Goal: Task Accomplishment & Management: Complete application form

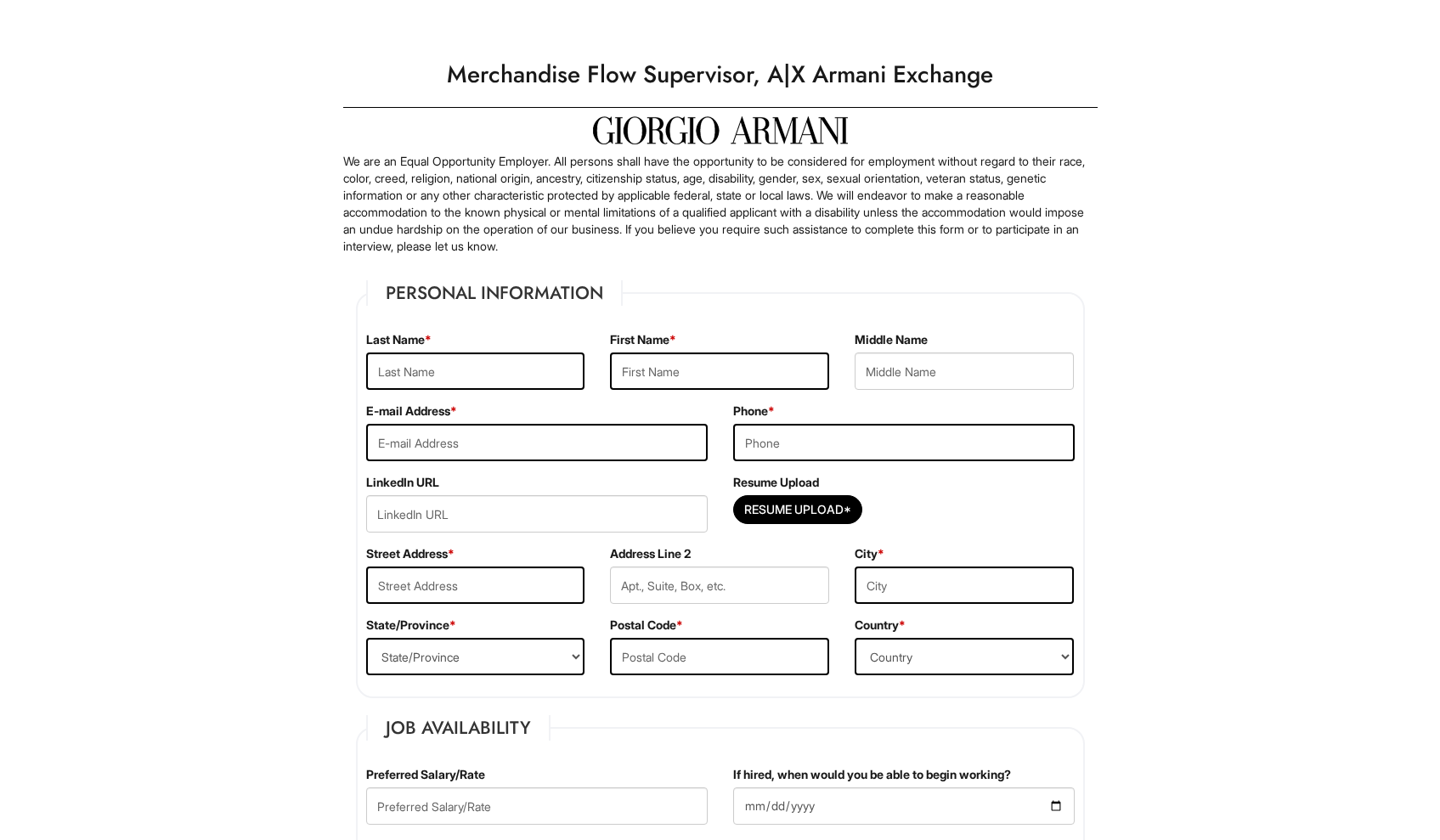
click at [483, 349] on div "Last Name *" at bounding box center [475, 367] width 245 height 71
type input "[PERSON_NAME]"
type input "a"
type input "[EMAIL_ADDRESS][PERSON_NAME][DOMAIN_NAME]"
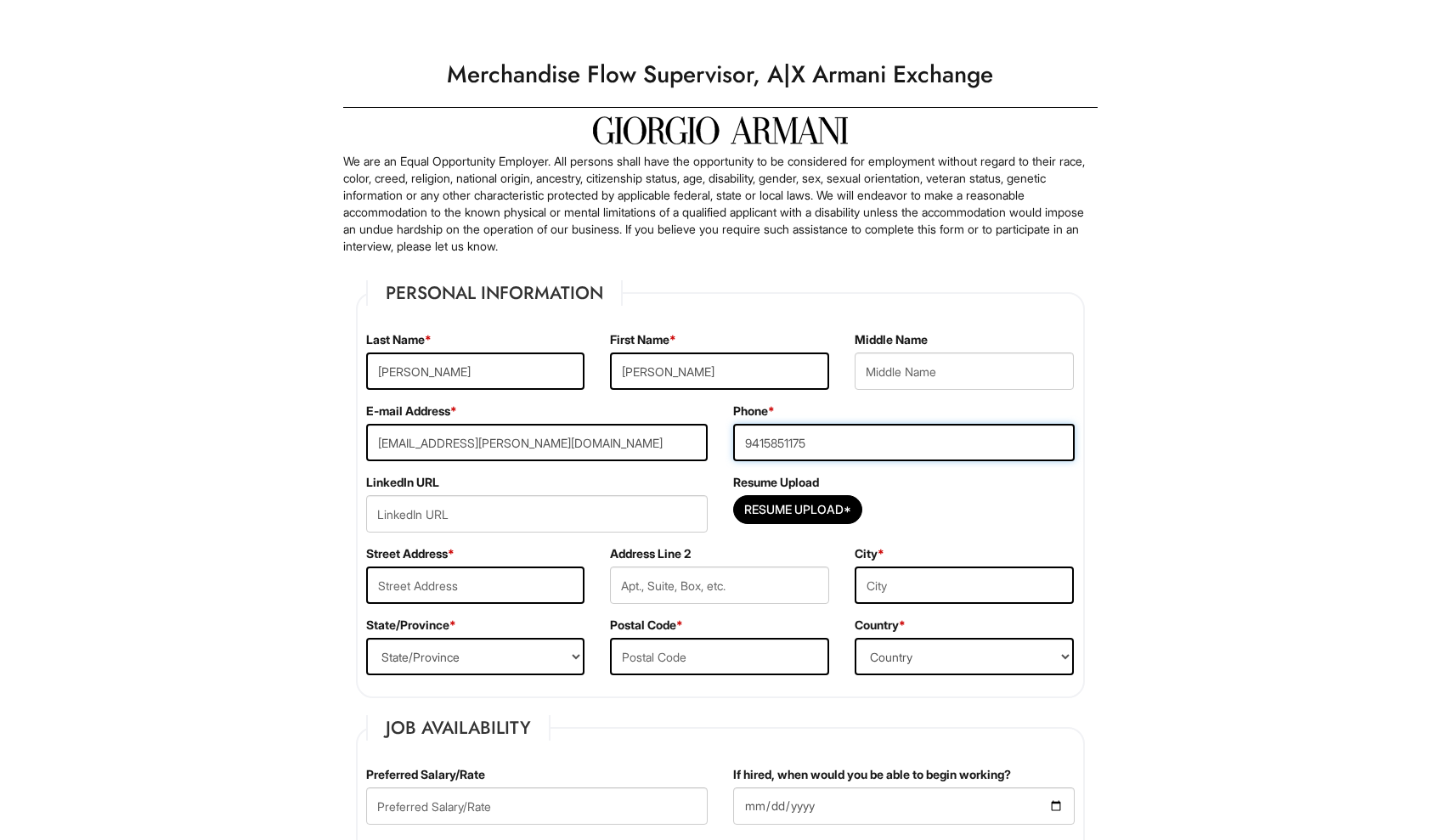
type input "9415851175"
type input "[STREET_ADDRESS][PERSON_NAME][PERSON_NAME]"
type input "APt A8"
type input "San Antonio"
select select "[GEOGRAPHIC_DATA]"
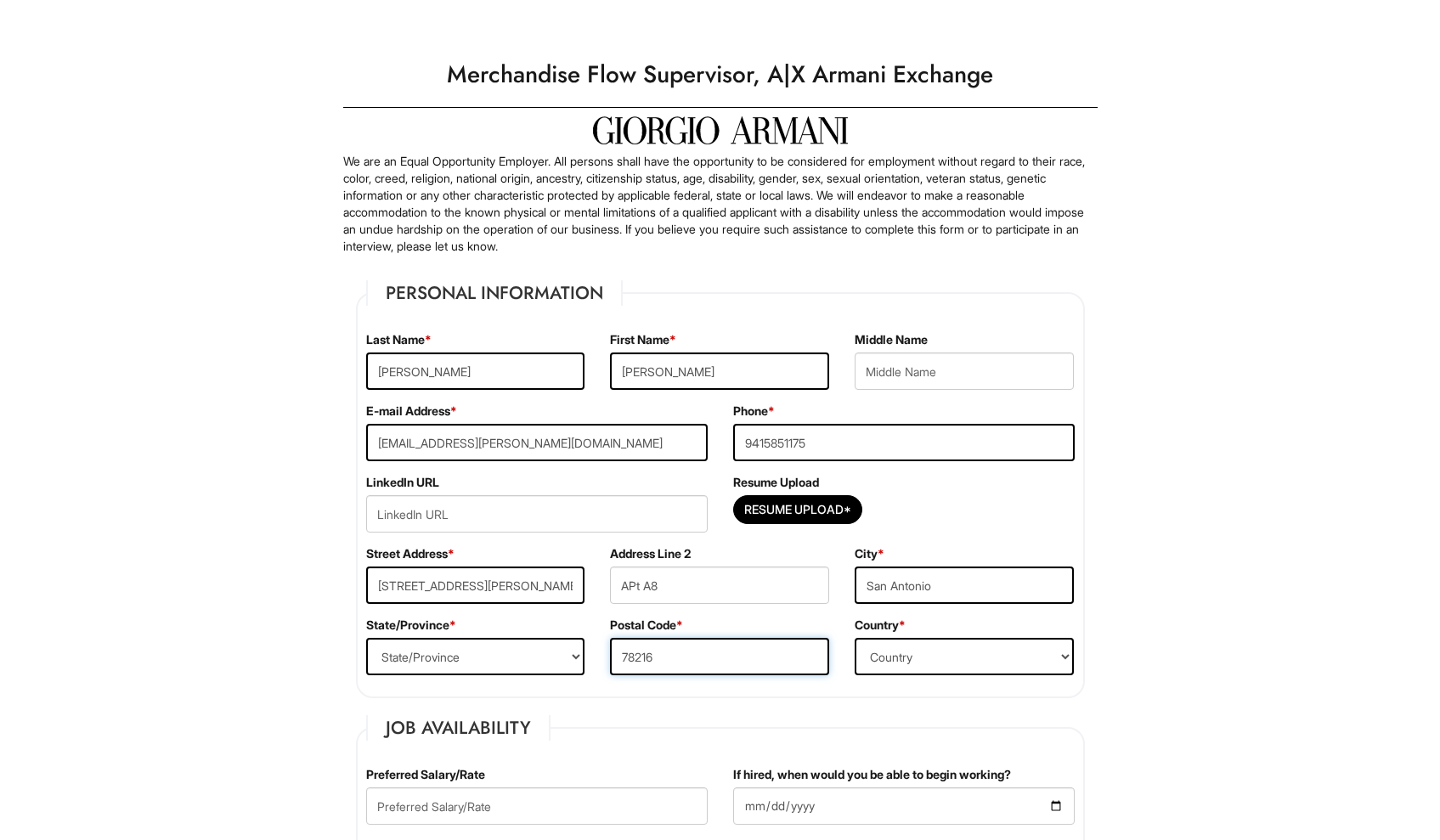
type input "78216"
select select "[GEOGRAPHIC_DATA]"
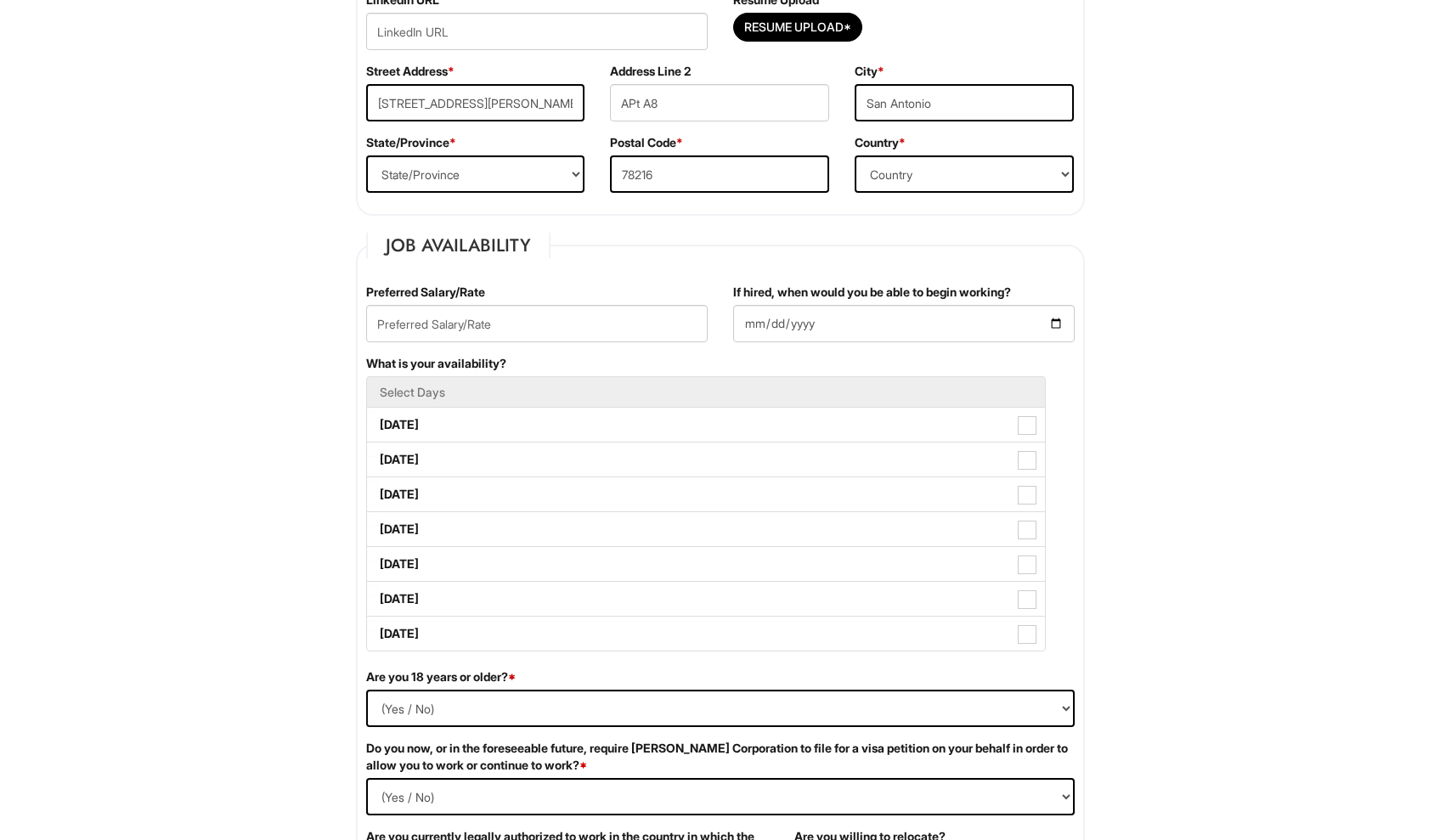
scroll to position [490, 0]
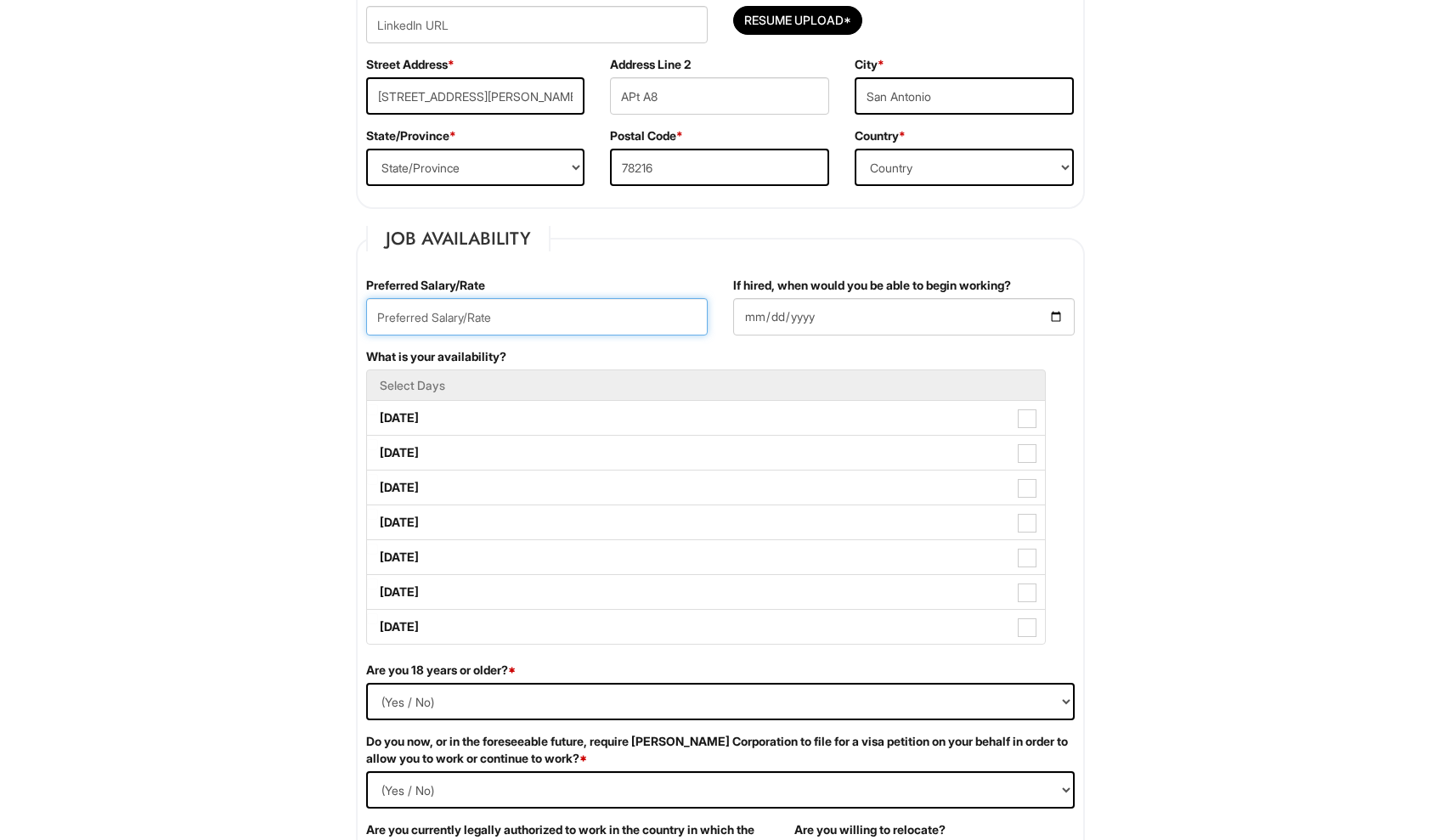
click at [501, 322] on input "text" at bounding box center [536, 317] width 341 height 37
type input "20+"
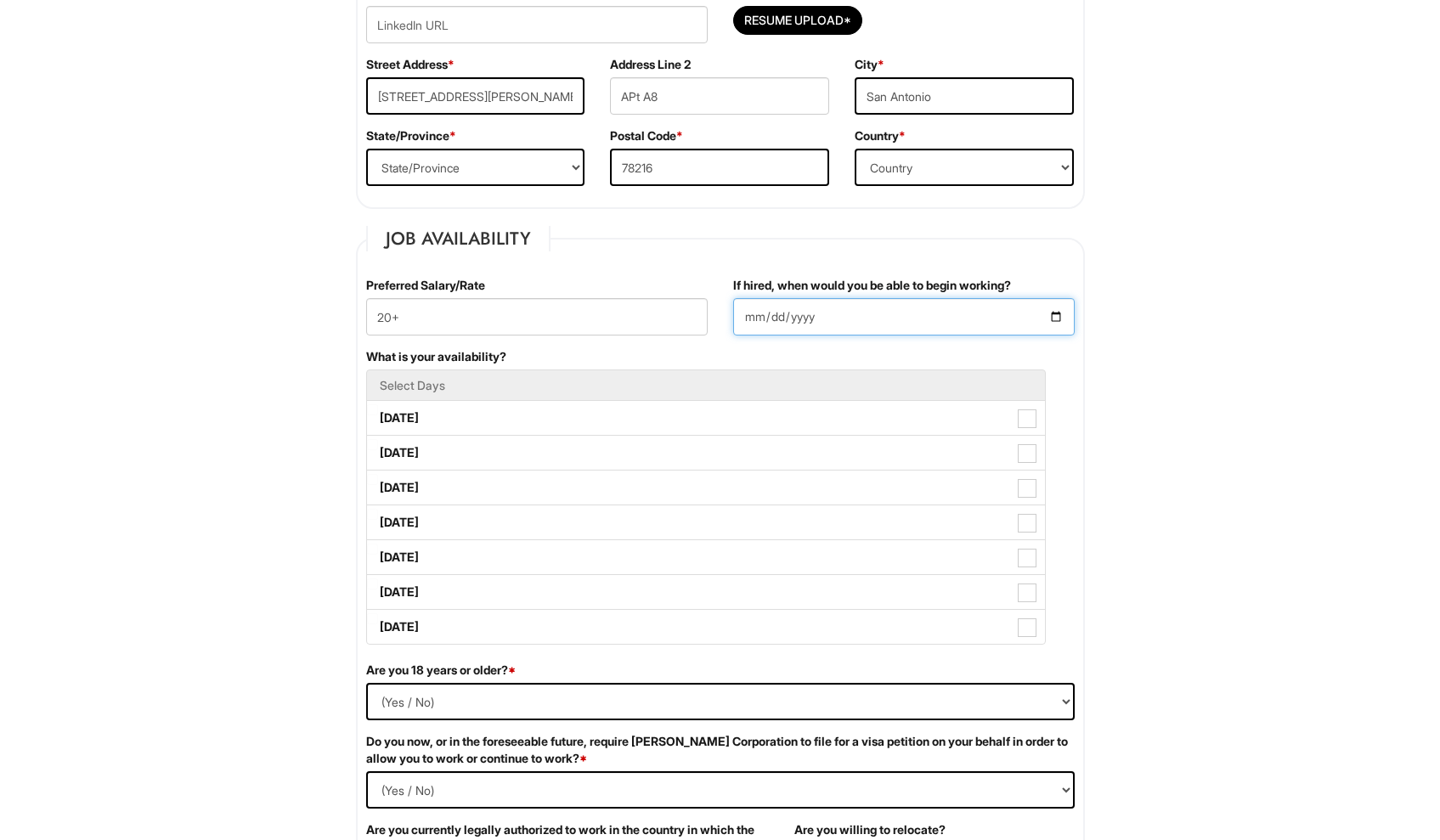
click at [762, 320] on input "If hired, when would you be able to begin working?" at bounding box center [903, 317] width 341 height 37
type input "[DATE]"
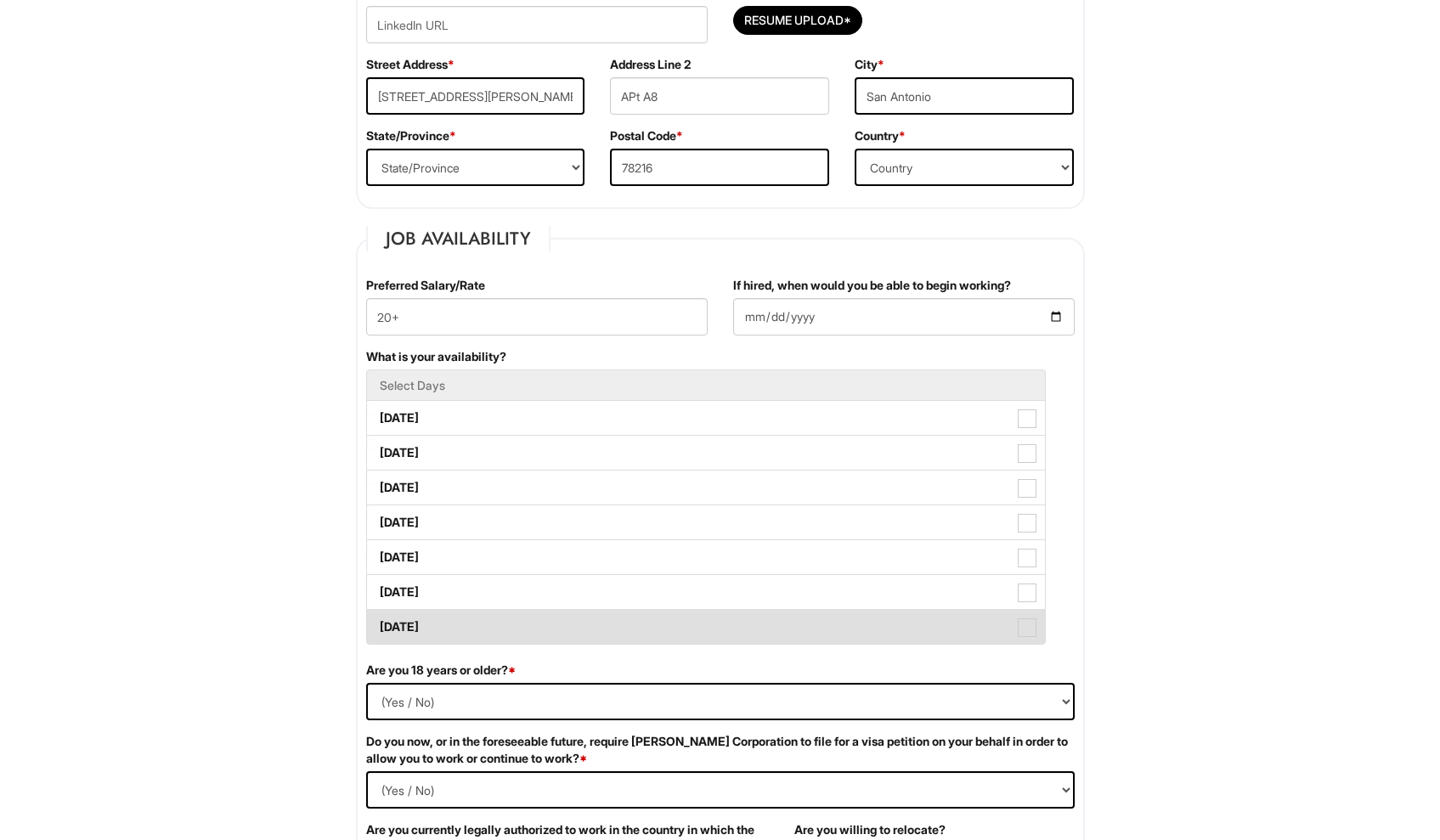
click at [1028, 615] on label "[DATE]" at bounding box center [705, 626] width 678 height 34
click at [378, 615] on Available_Sunday "[DATE]" at bounding box center [372, 619] width 11 height 11
checkbox Available_Sunday "true"
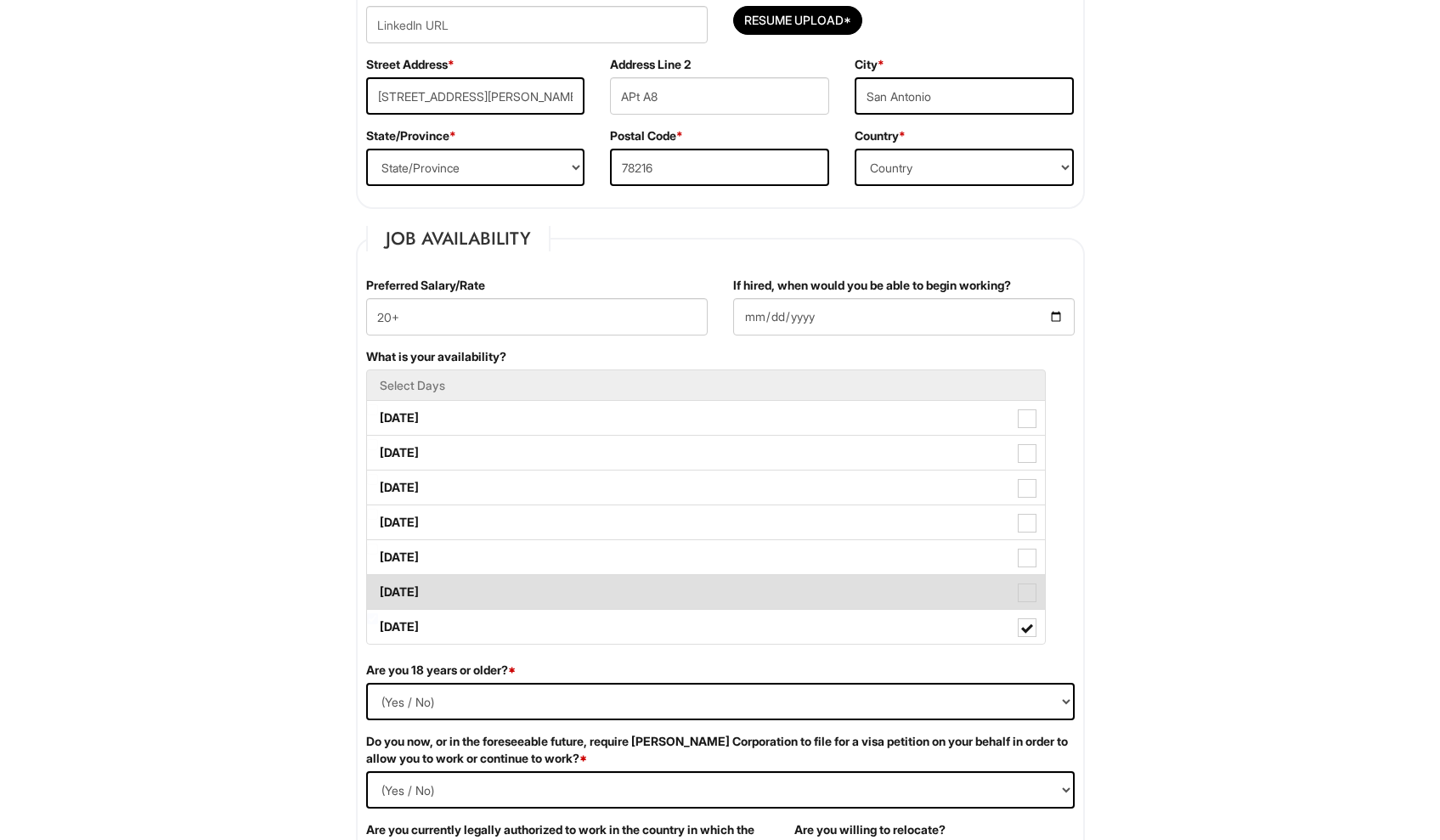
click at [1028, 597] on span at bounding box center [1027, 592] width 19 height 19
click at [378, 590] on Available_Saturday "[DATE]" at bounding box center [372, 584] width 11 height 11
checkbox Available_Saturday "true"
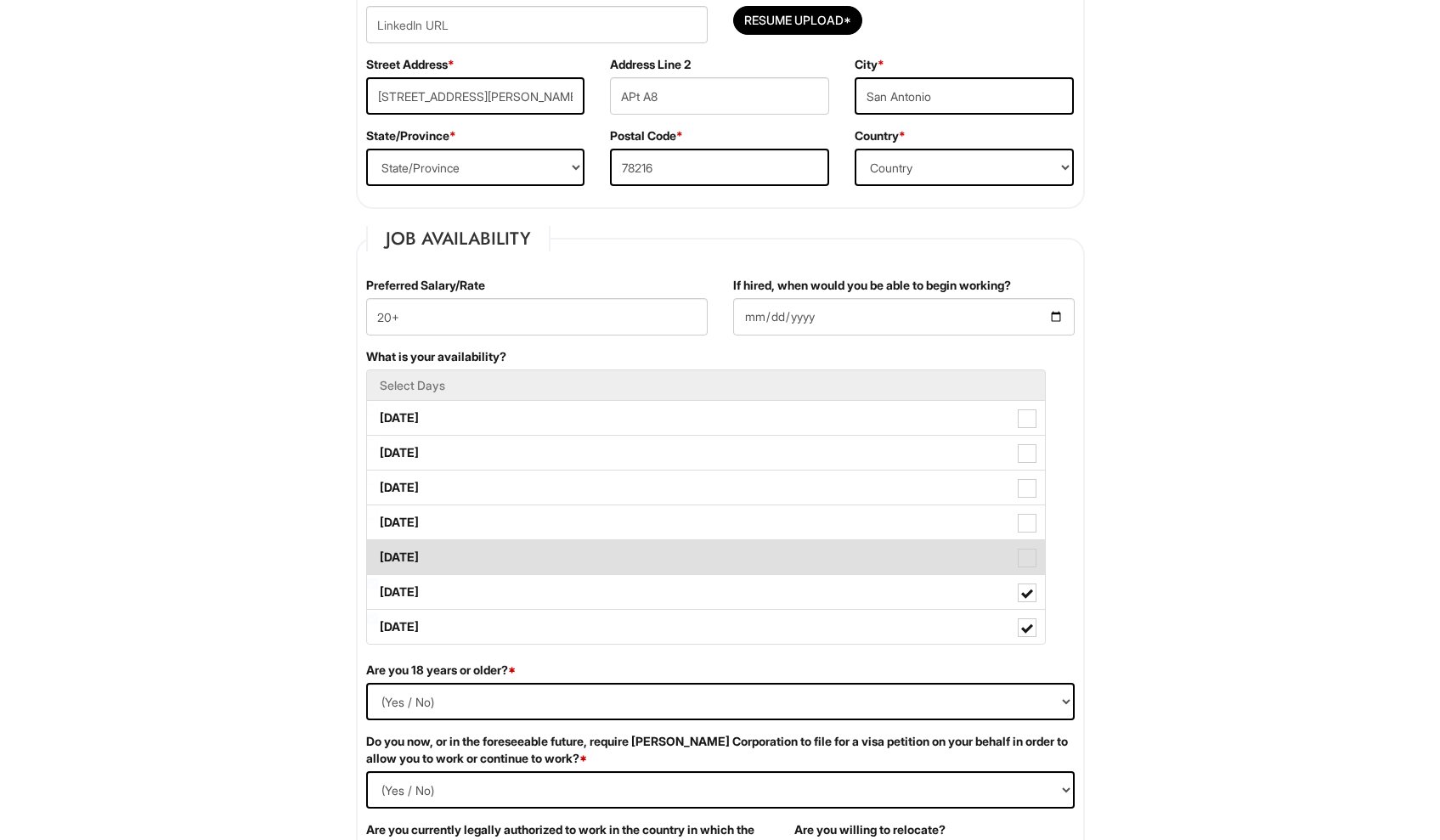
click at [1028, 552] on span at bounding box center [1027, 558] width 19 height 19
click at [378, 552] on Available_Friday "[DATE]" at bounding box center [372, 549] width 11 height 11
checkbox Available_Friday "true"
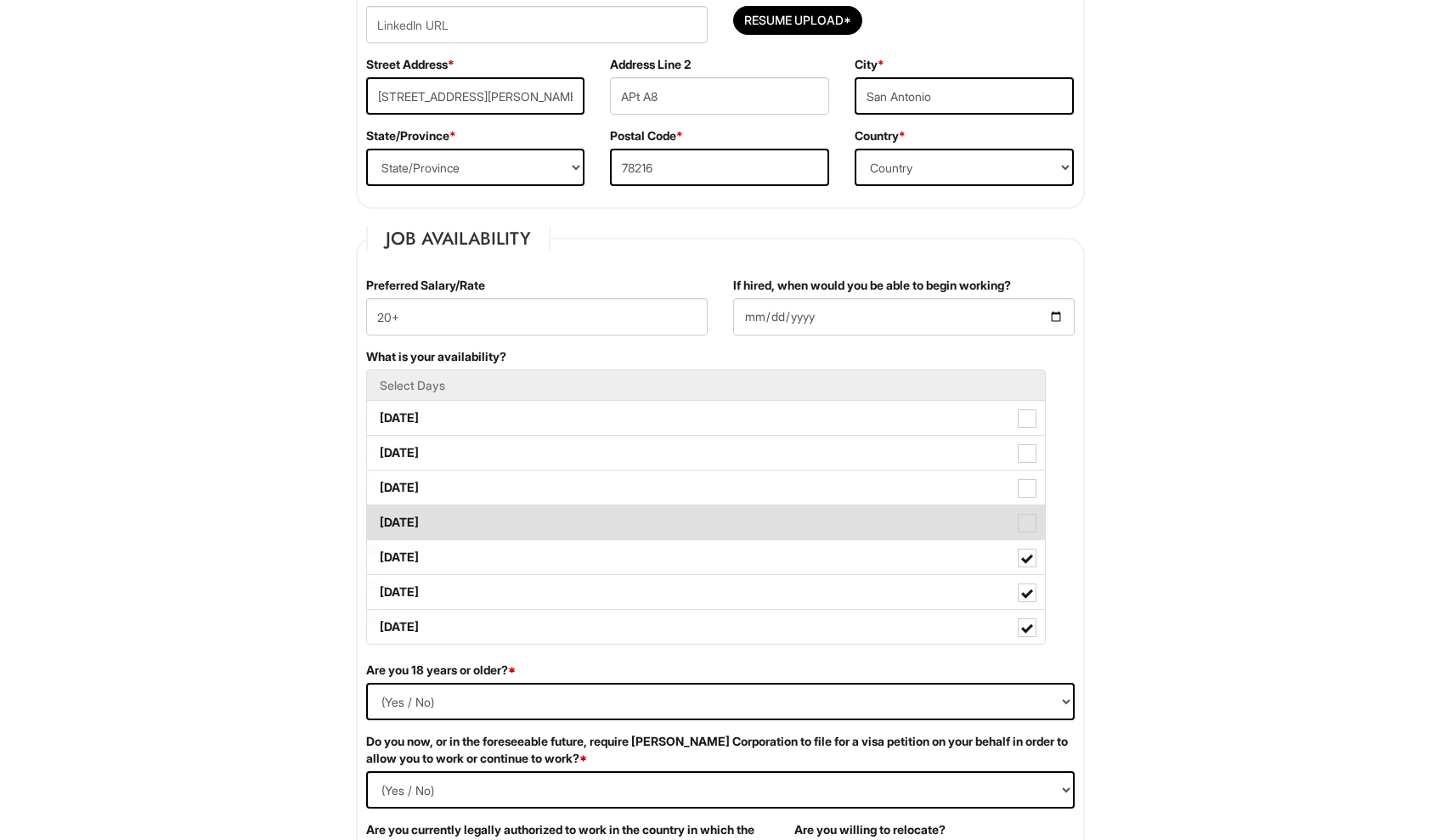
click at [1026, 526] on span at bounding box center [1027, 523] width 19 height 19
click at [378, 520] on Available_Thursday "[DATE]" at bounding box center [372, 514] width 11 height 11
checkbox Available_Thursday "true"
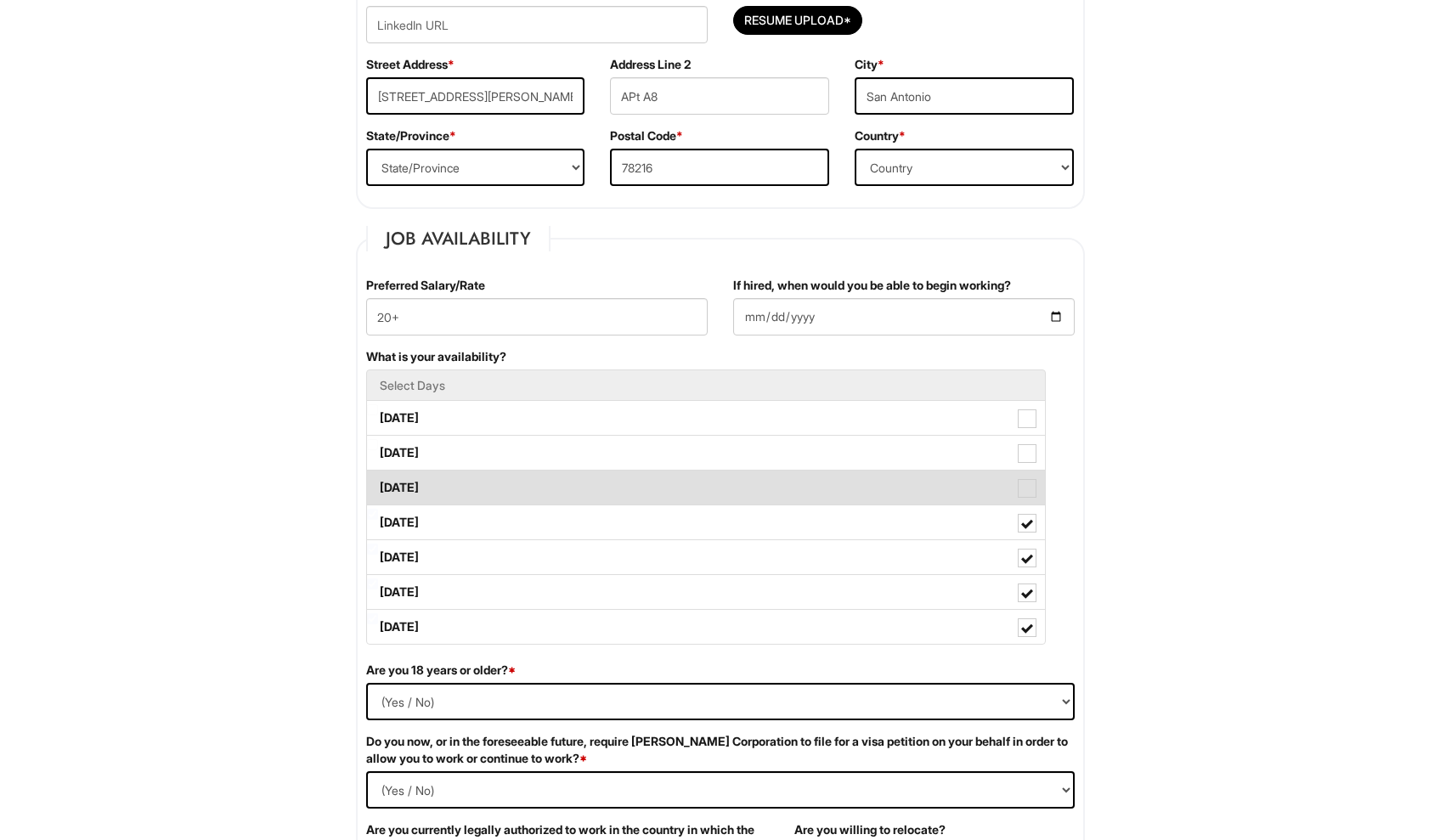
click at [1025, 488] on span at bounding box center [1027, 488] width 19 height 19
click at [378, 485] on Available_Wednesday "[DATE]" at bounding box center [372, 480] width 11 height 11
checkbox Available_Wednesday "true"
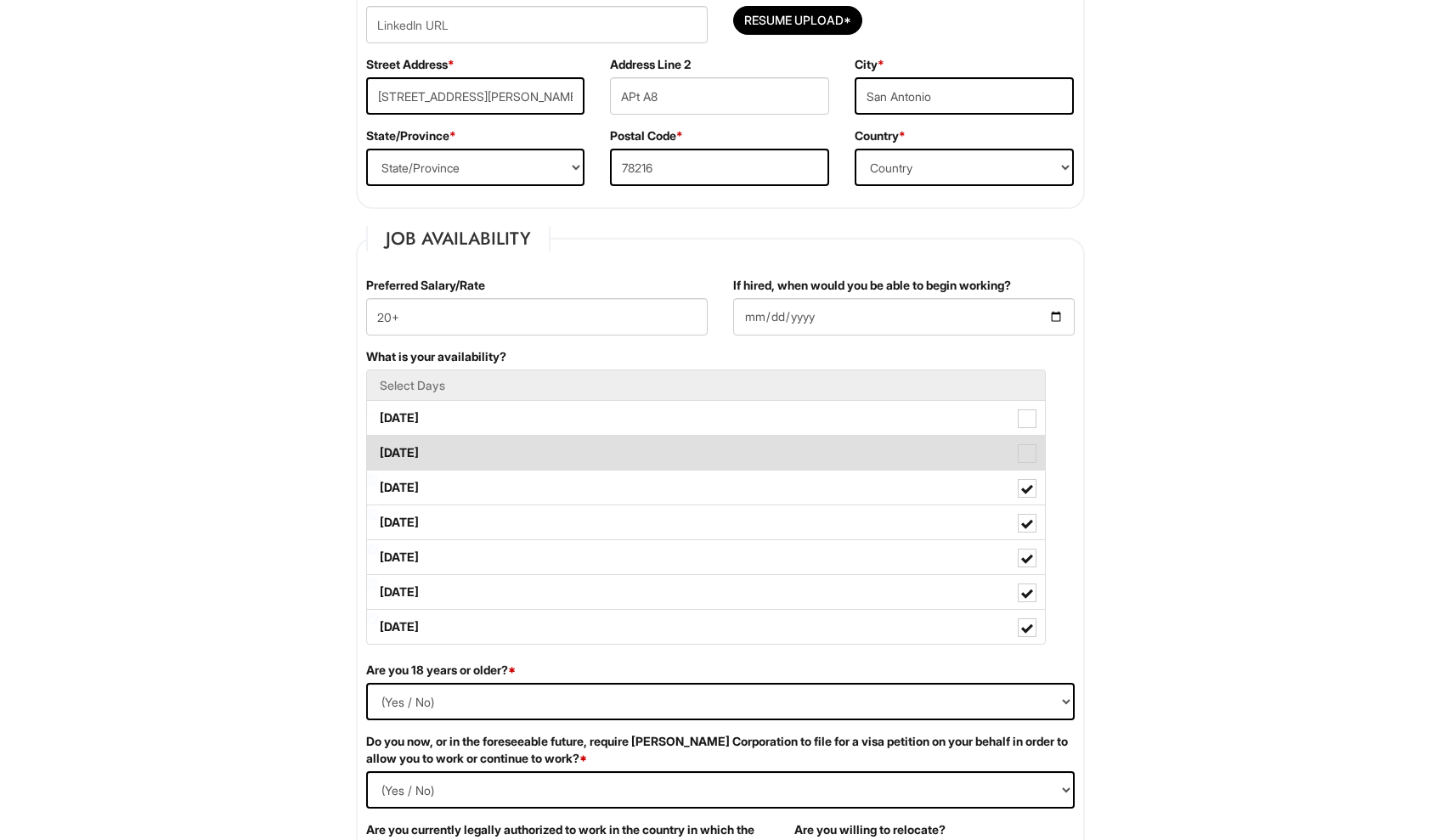
click at [1020, 444] on span at bounding box center [1027, 453] width 19 height 19
click at [378, 444] on Available_Tuesday "[DATE]" at bounding box center [372, 444] width 11 height 11
checkbox Available_Tuesday "true"
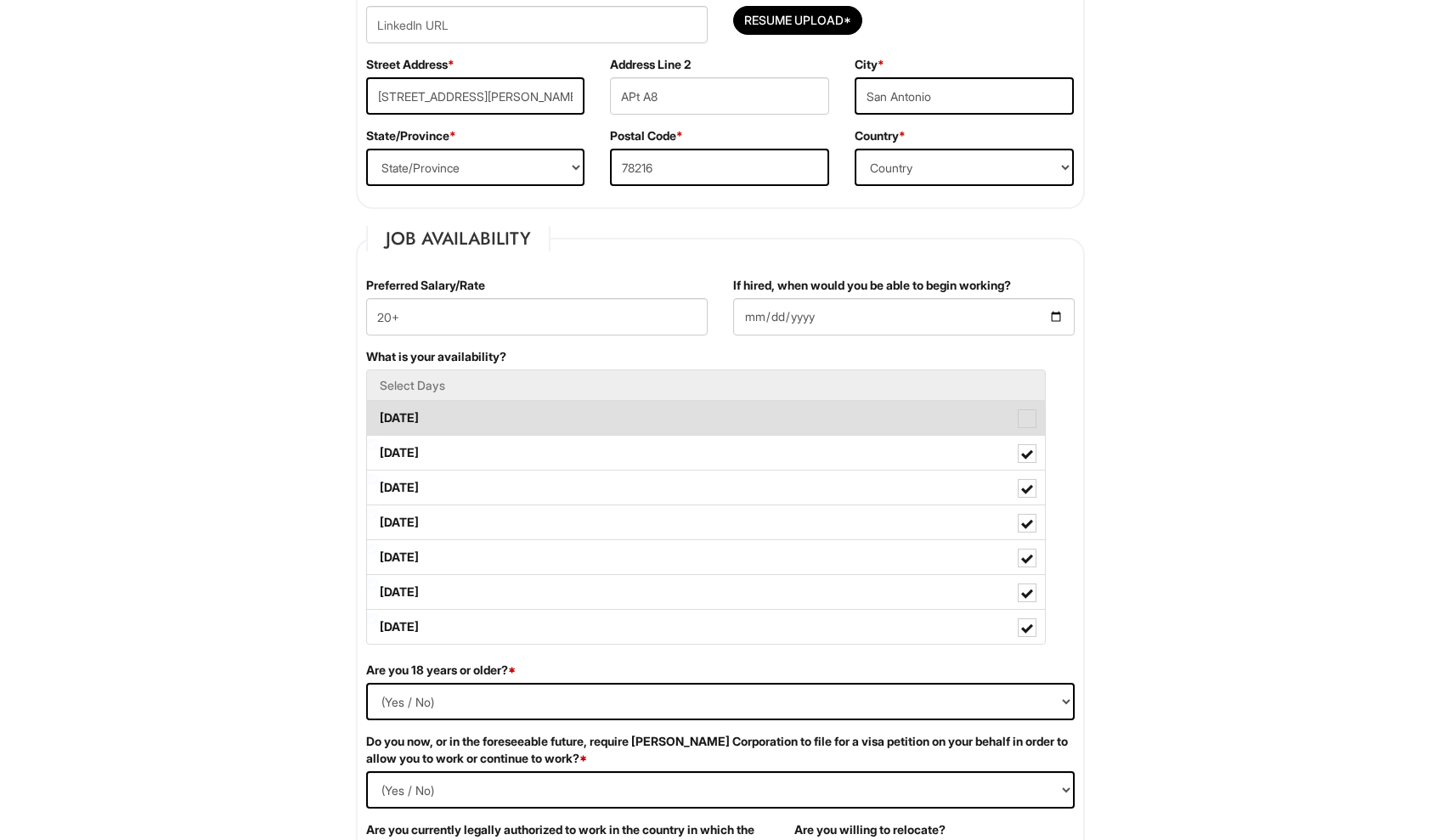
click at [1021, 418] on span at bounding box center [1027, 419] width 19 height 19
click at [378, 415] on Available_Monday "[DATE]" at bounding box center [372, 410] width 11 height 11
checkbox Available_Monday "true"
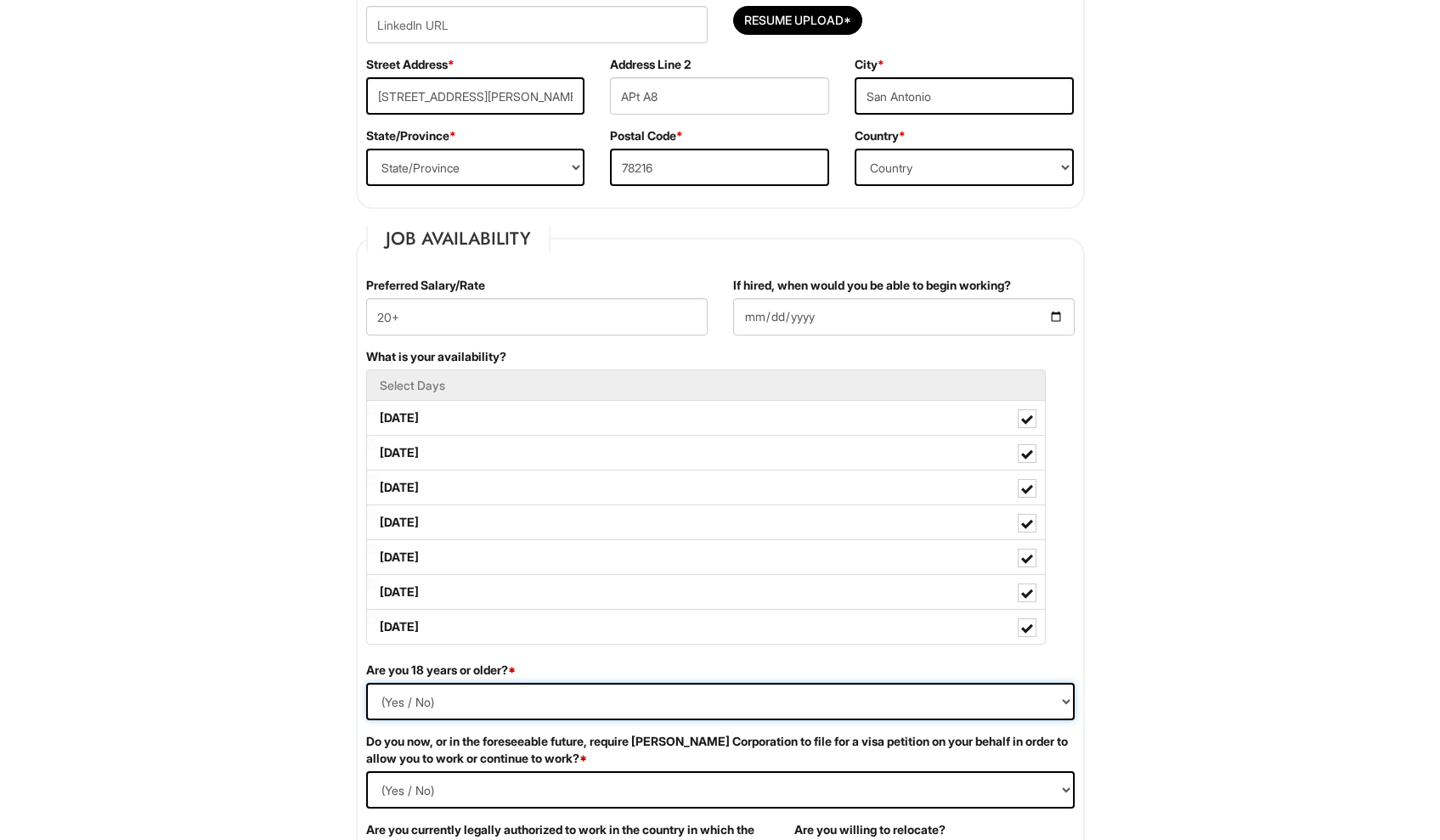
select select "Yes"
select Required "No"
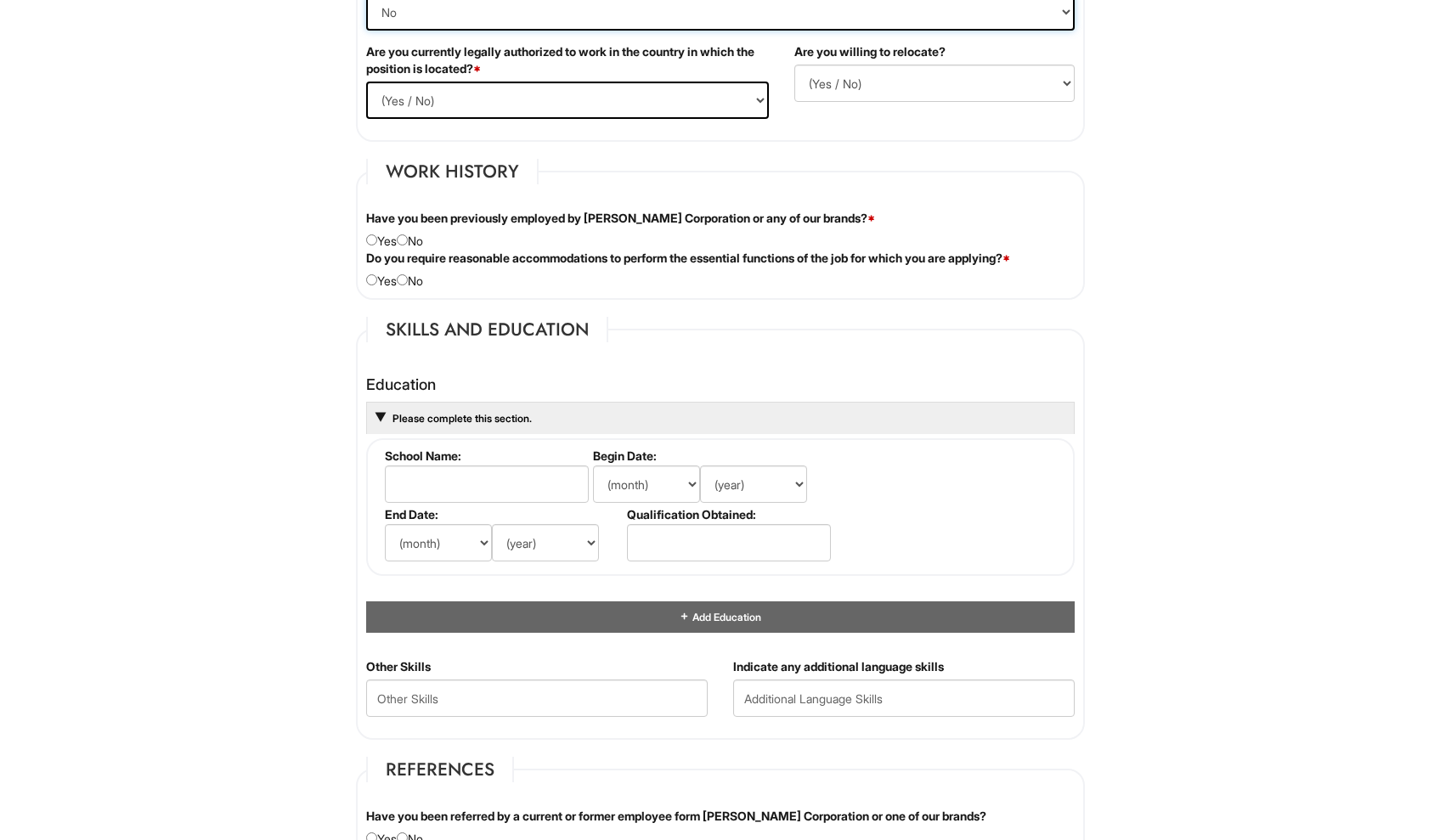
scroll to position [1285, 0]
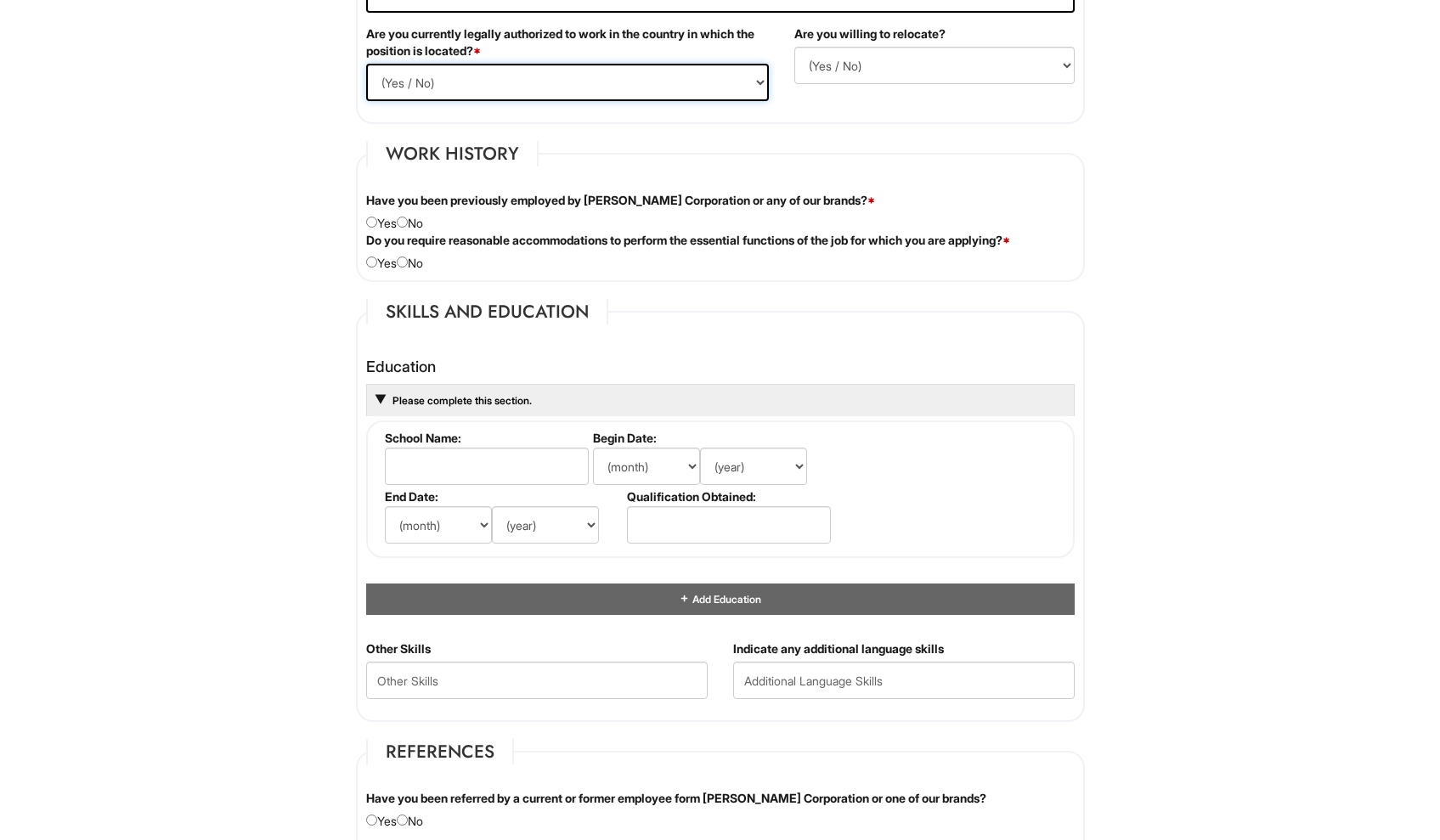
select select "Yes"
click at [408, 220] on input "radio" at bounding box center [402, 222] width 11 height 11
radio input "true"
click at [408, 259] on input "radio" at bounding box center [402, 262] width 11 height 11
radio input "true"
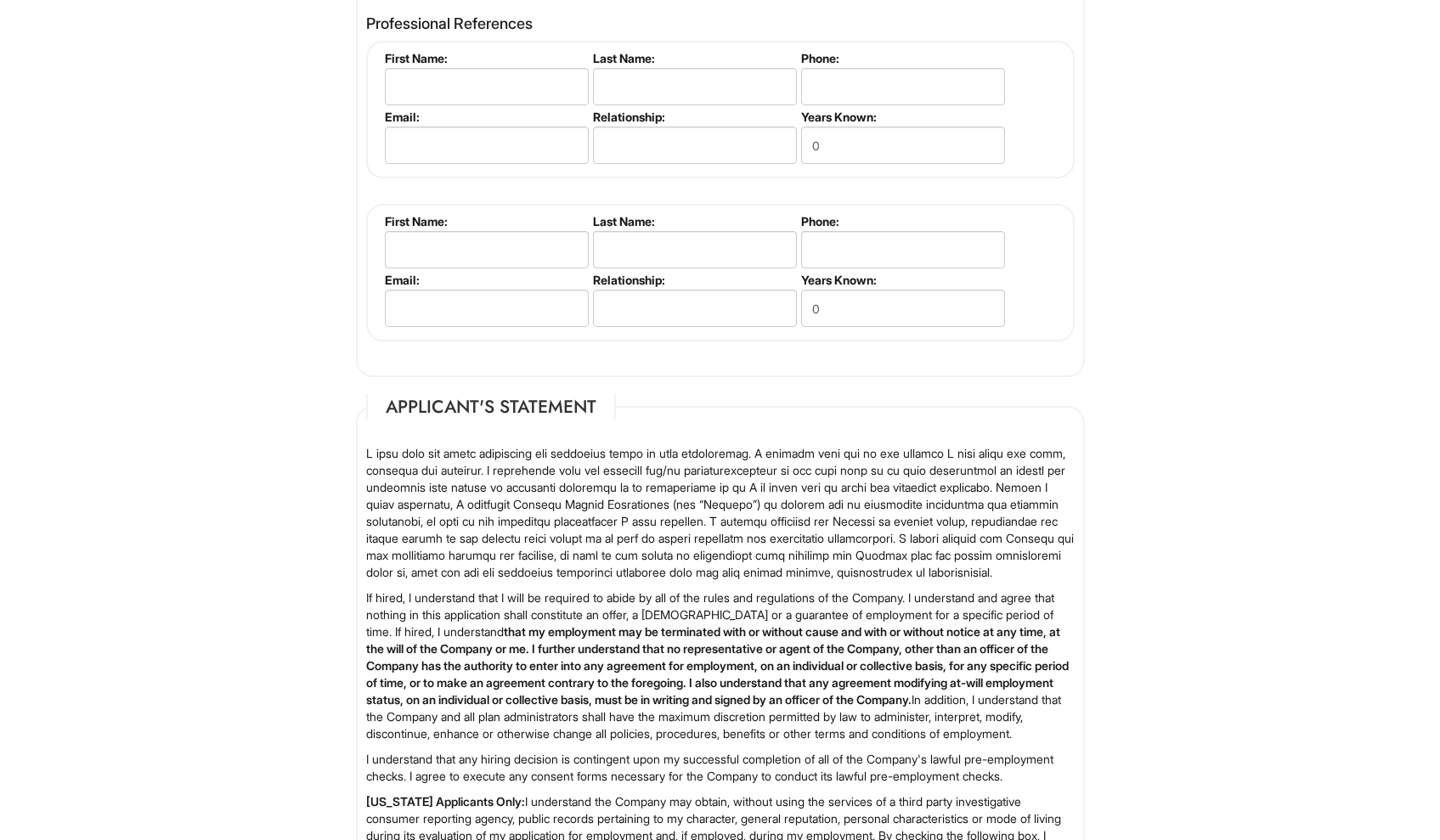
scroll to position [2538, 0]
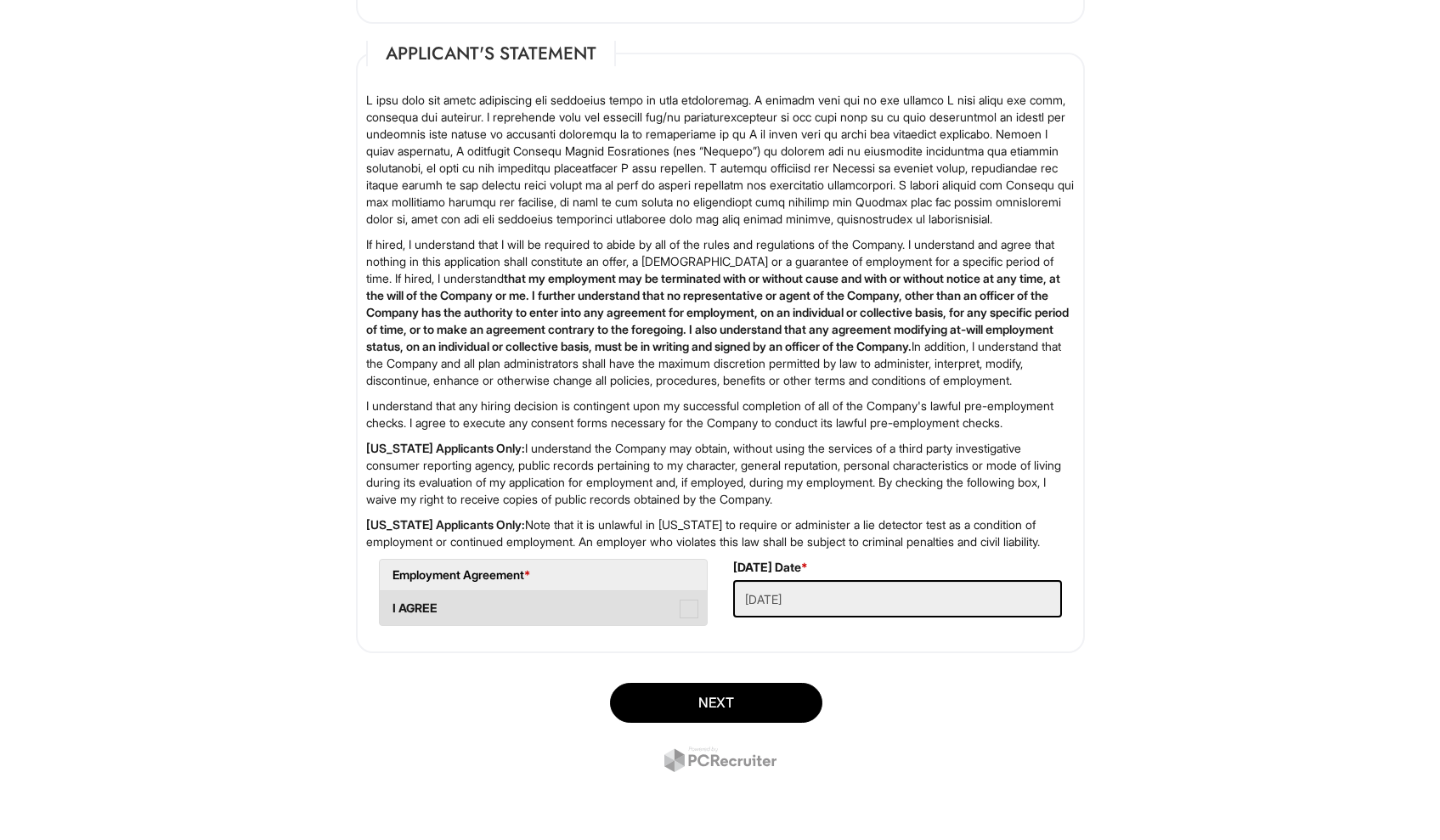
click at [694, 613] on span at bounding box center [689, 609] width 19 height 19
click at [390, 605] on AGREE "I AGREE" at bounding box center [385, 600] width 11 height 11
checkbox AGREE "true"
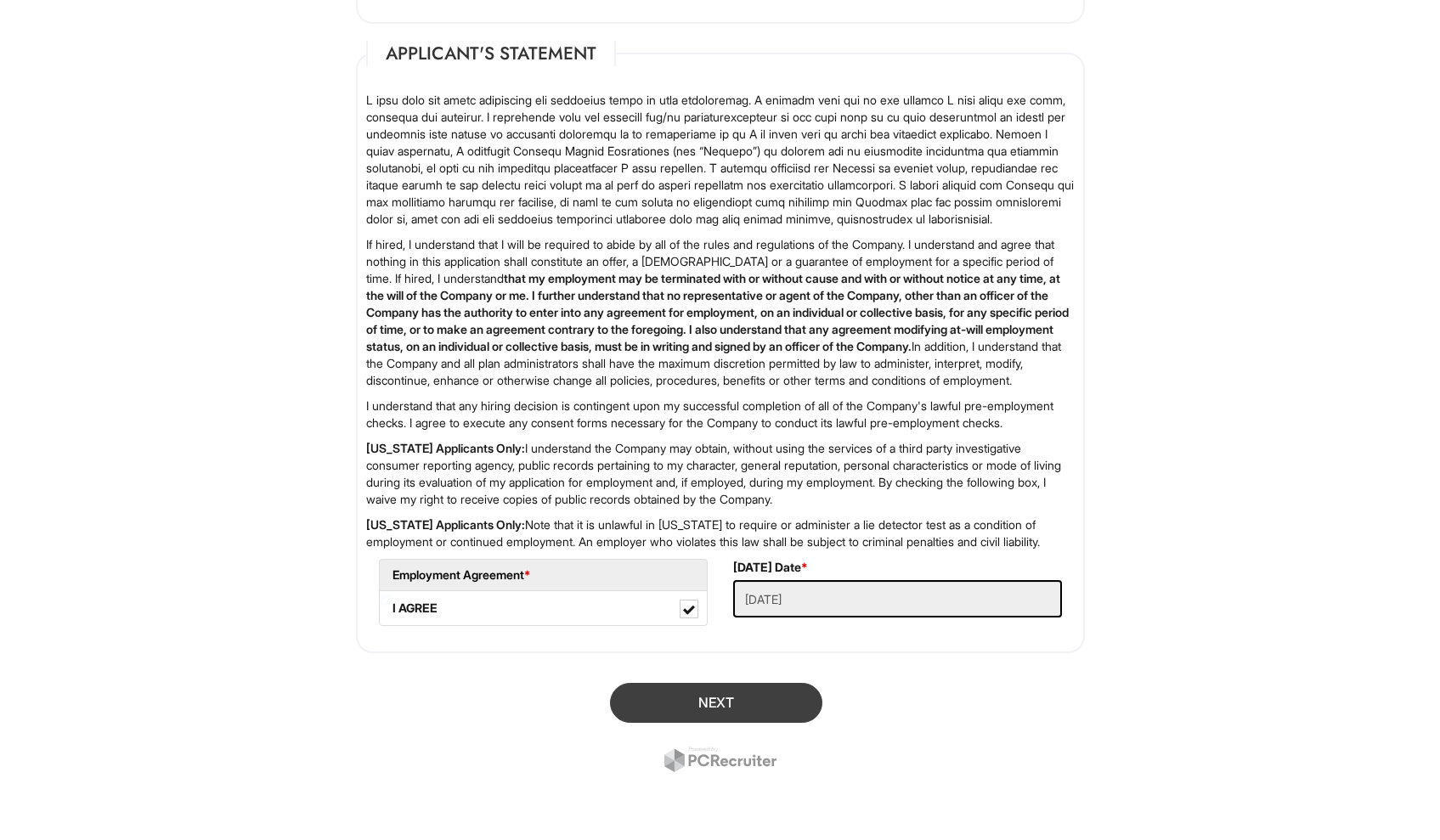
click at [700, 708] on button "Next" at bounding box center [715, 703] width 212 height 40
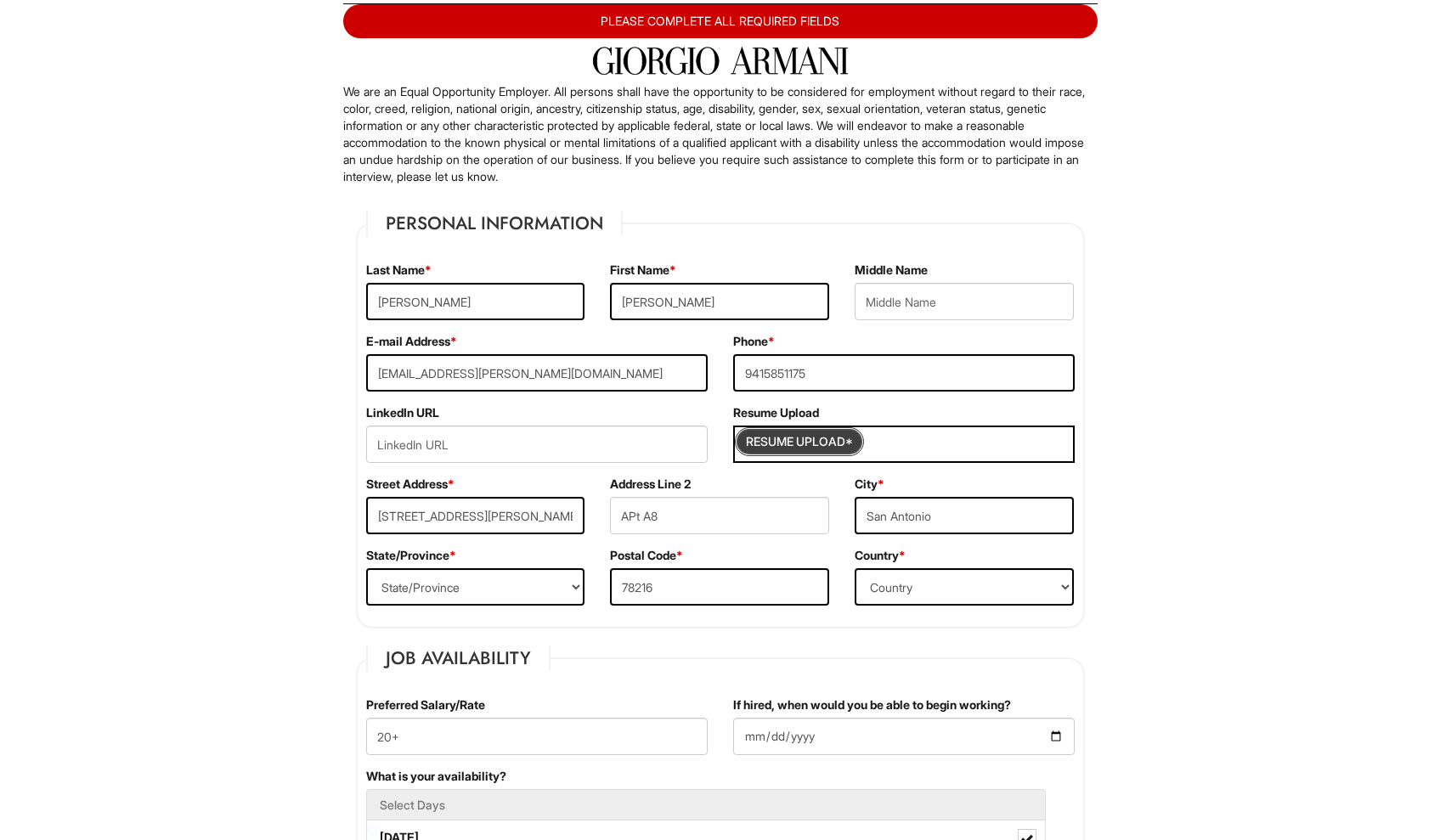
click at [818, 444] on input "Resume Upload*" at bounding box center [799, 441] width 127 height 27
type input "C:\fakepath\[PERSON_NAME] Resume .pdf"
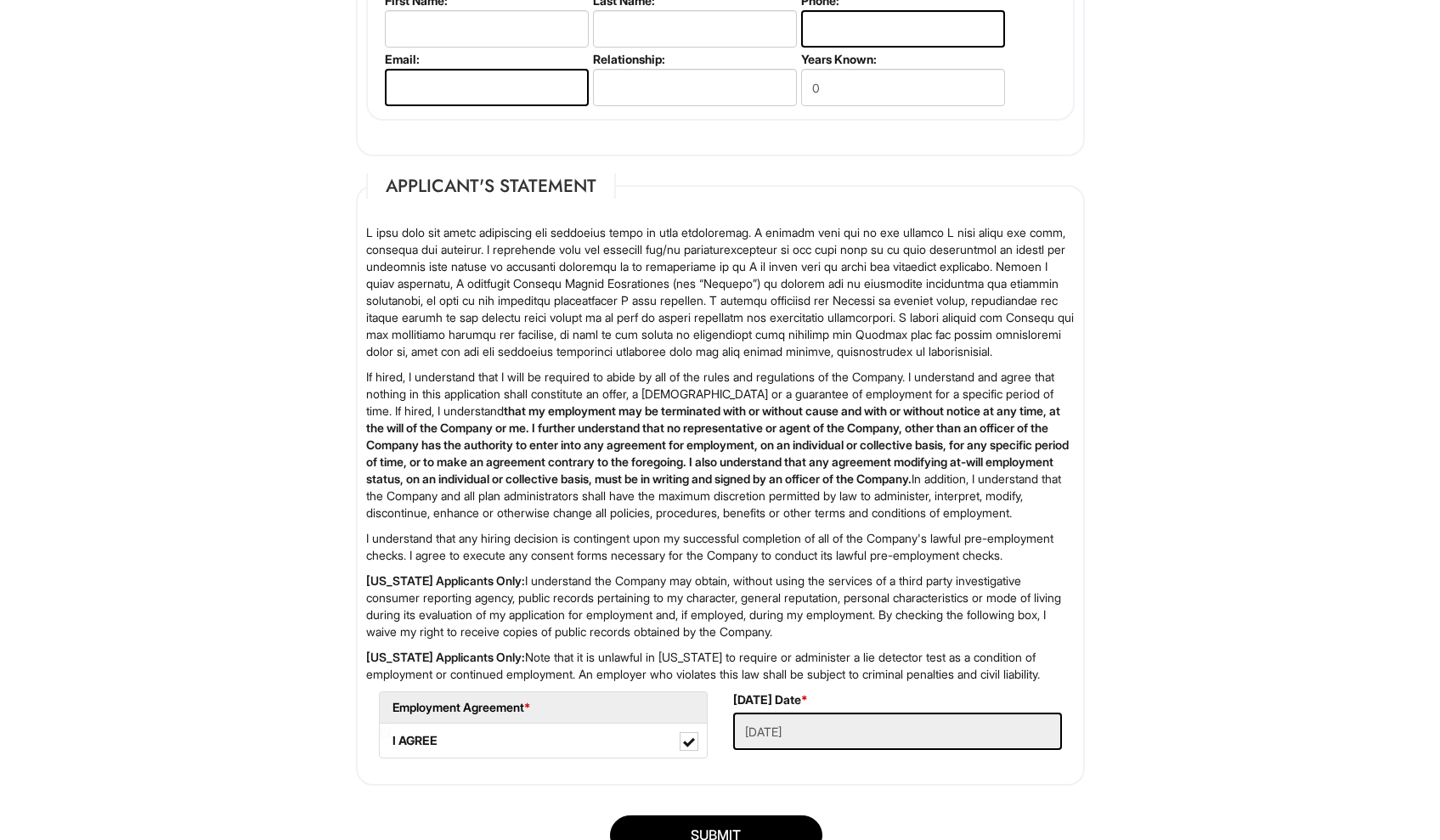
scroll to position [2573, 0]
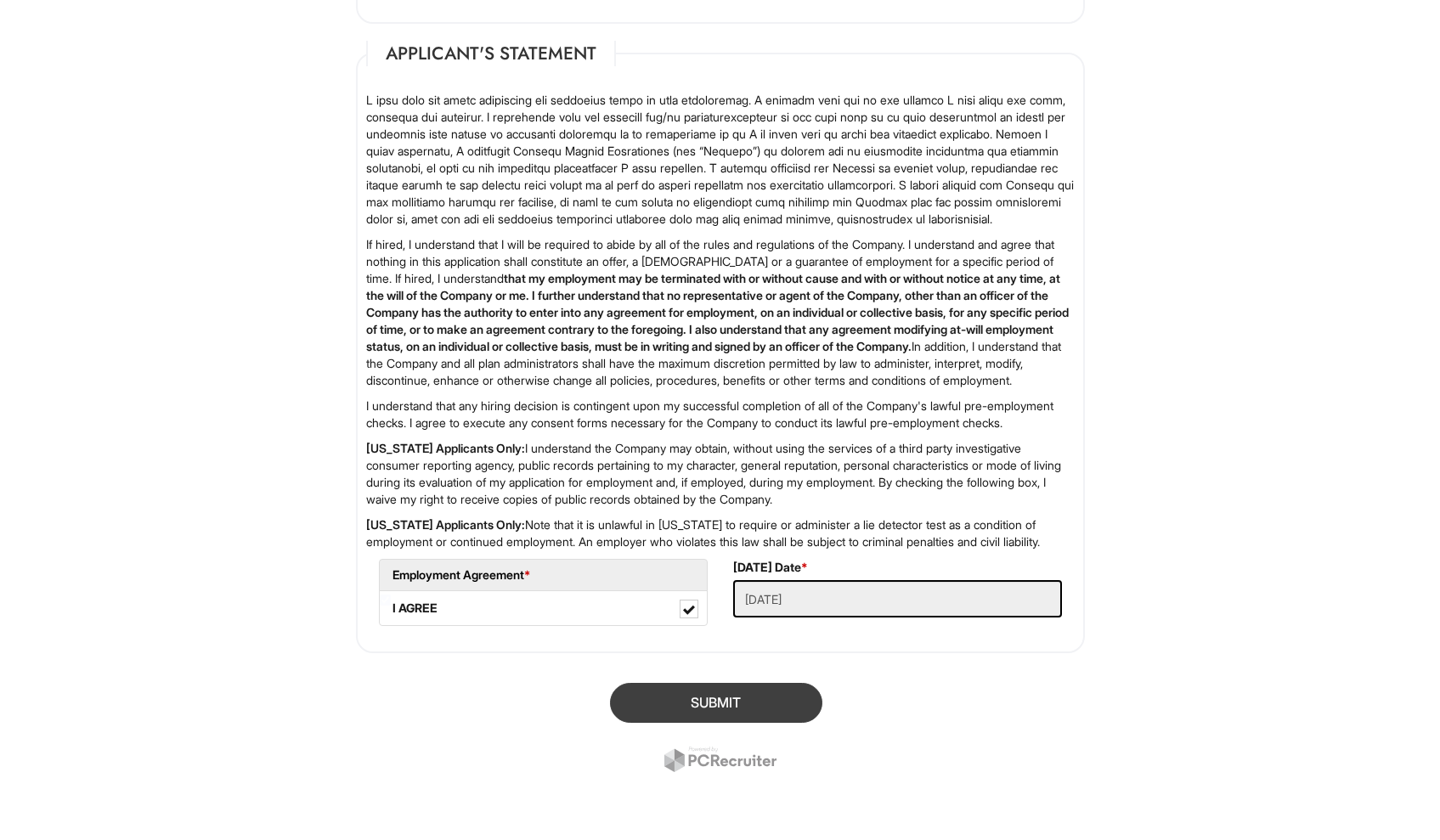
click at [745, 690] on button "SUBMIT" at bounding box center [715, 703] width 212 height 40
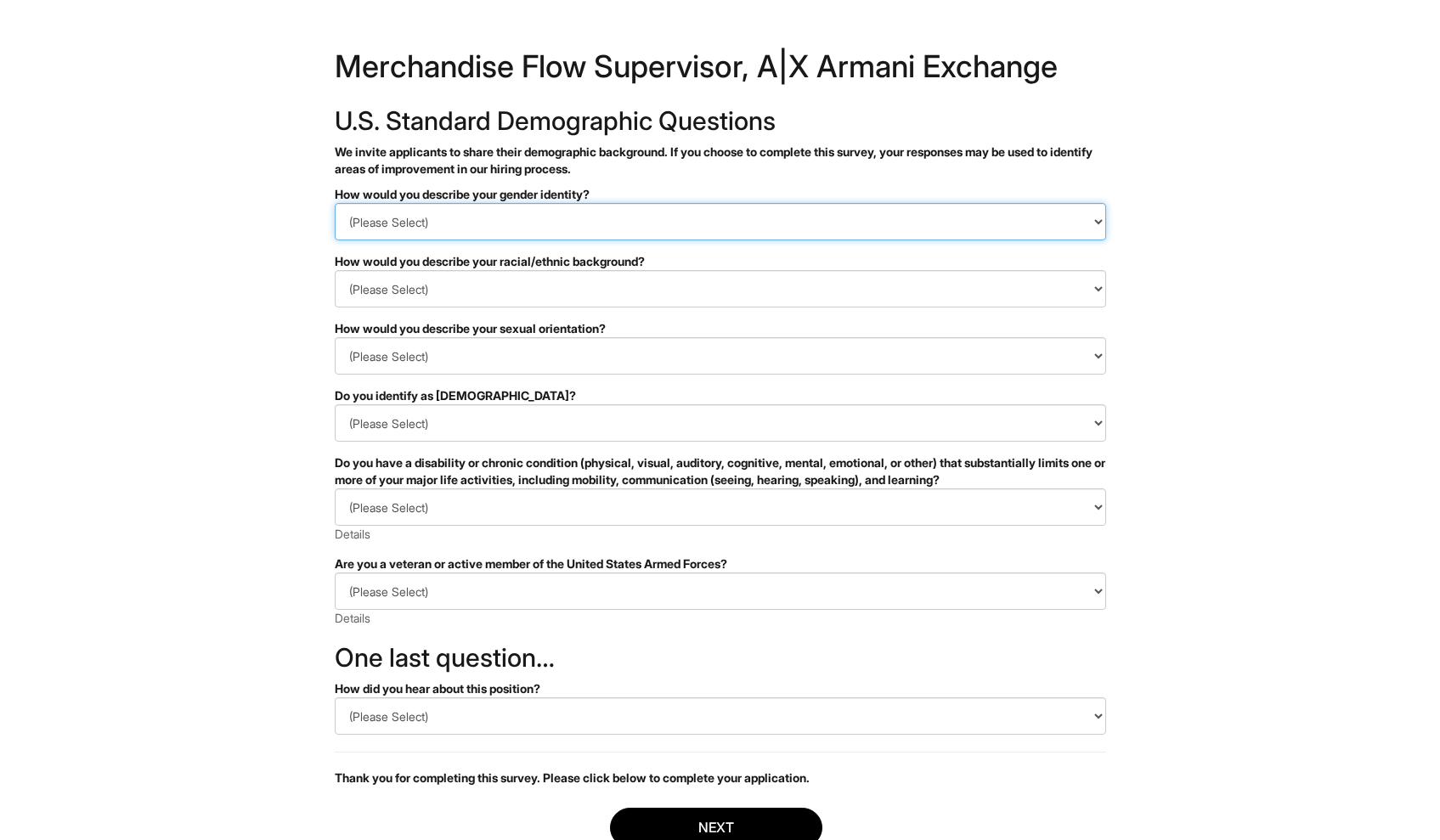
select select "Woman"
click at [555, 308] on form "PLEASE COMPLETE ALL REQUIRED FIELDS How would you describe your gender identity…" at bounding box center [720, 550] width 771 height 728
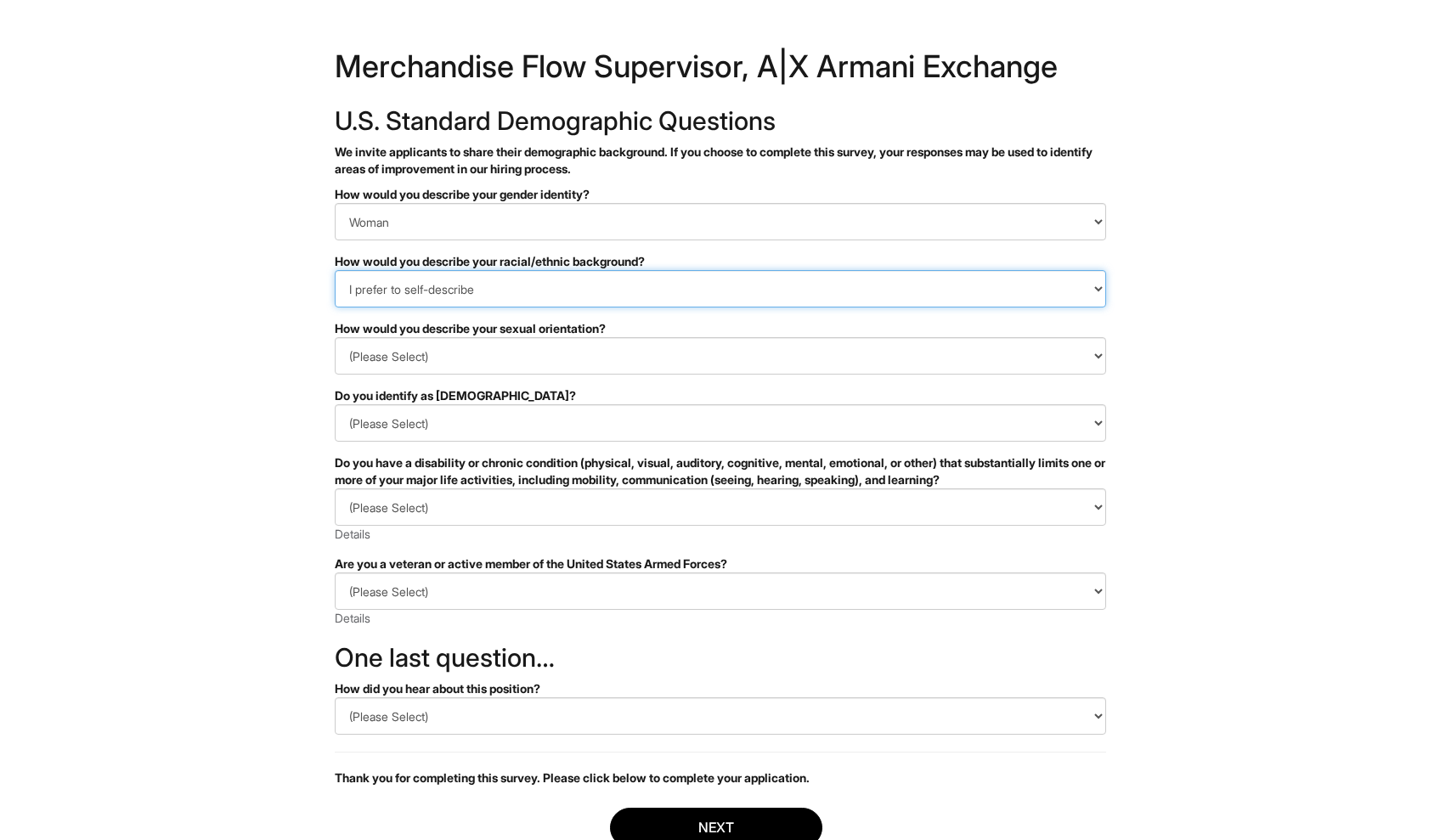
select select "White or European"
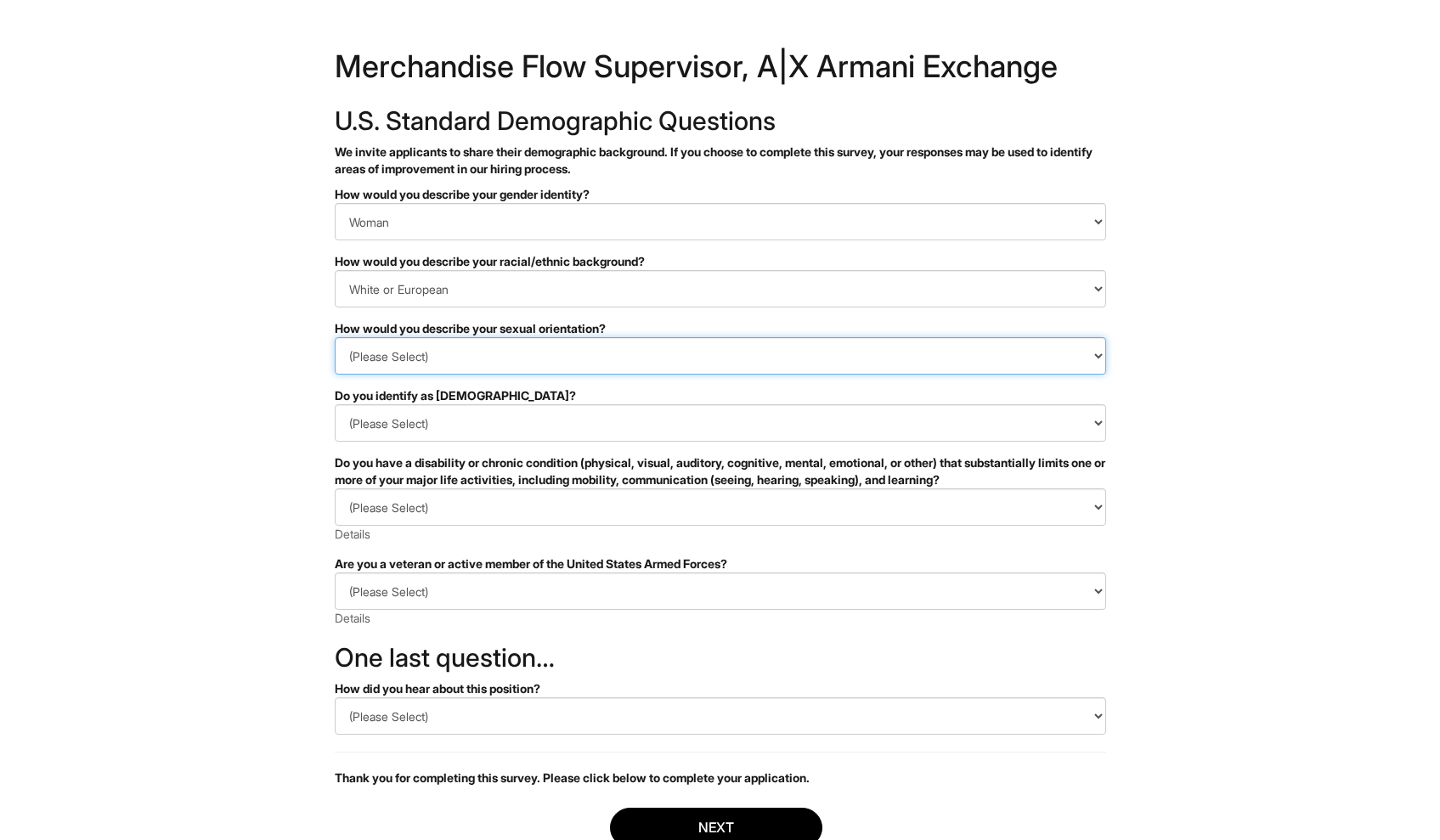
select select "Heterosexual"
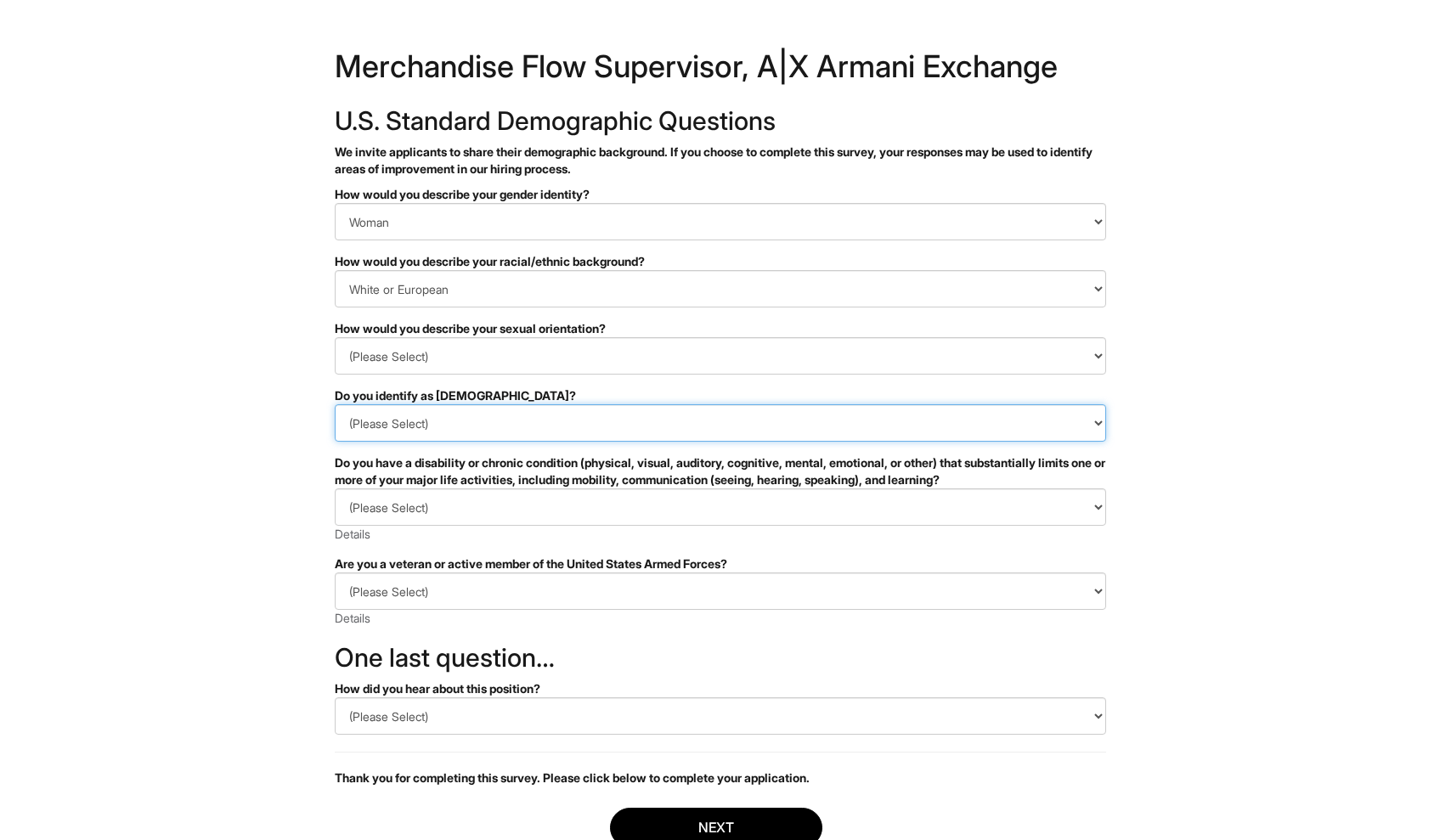
select select "No"
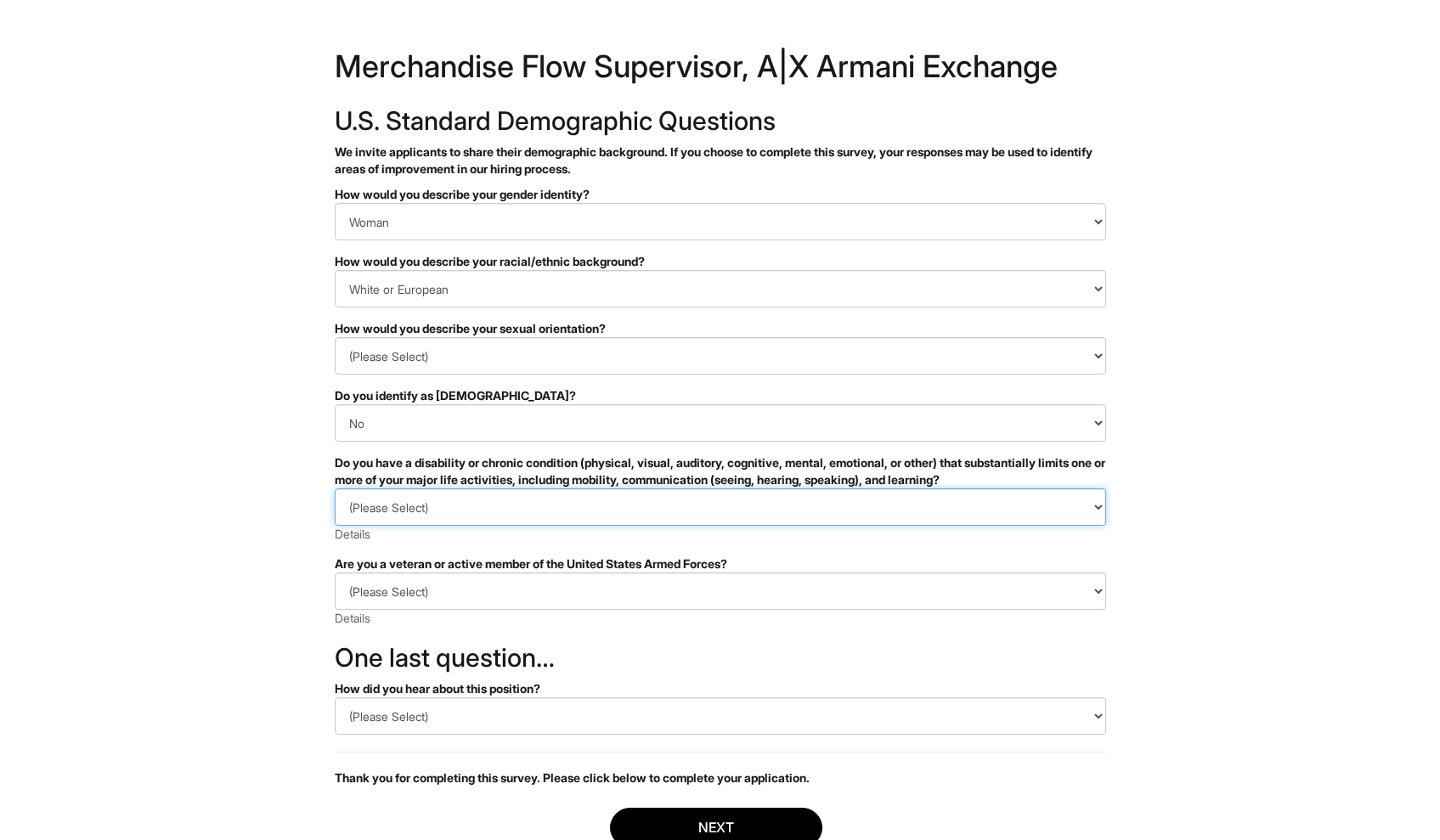
select select "I DON'T WISH TO ANSWER"
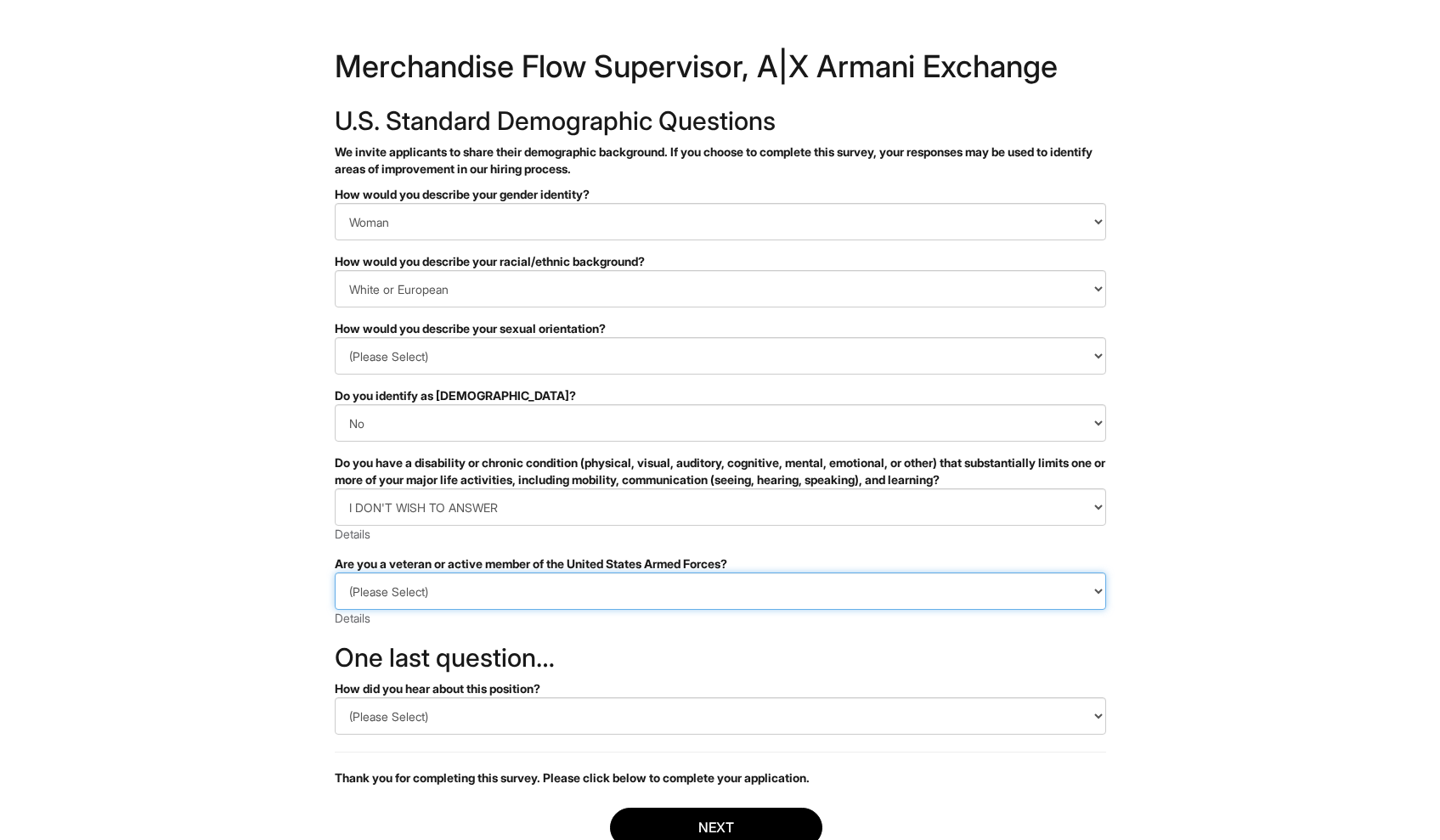
select select "I AM NOT A PROTECTED VETERAN"
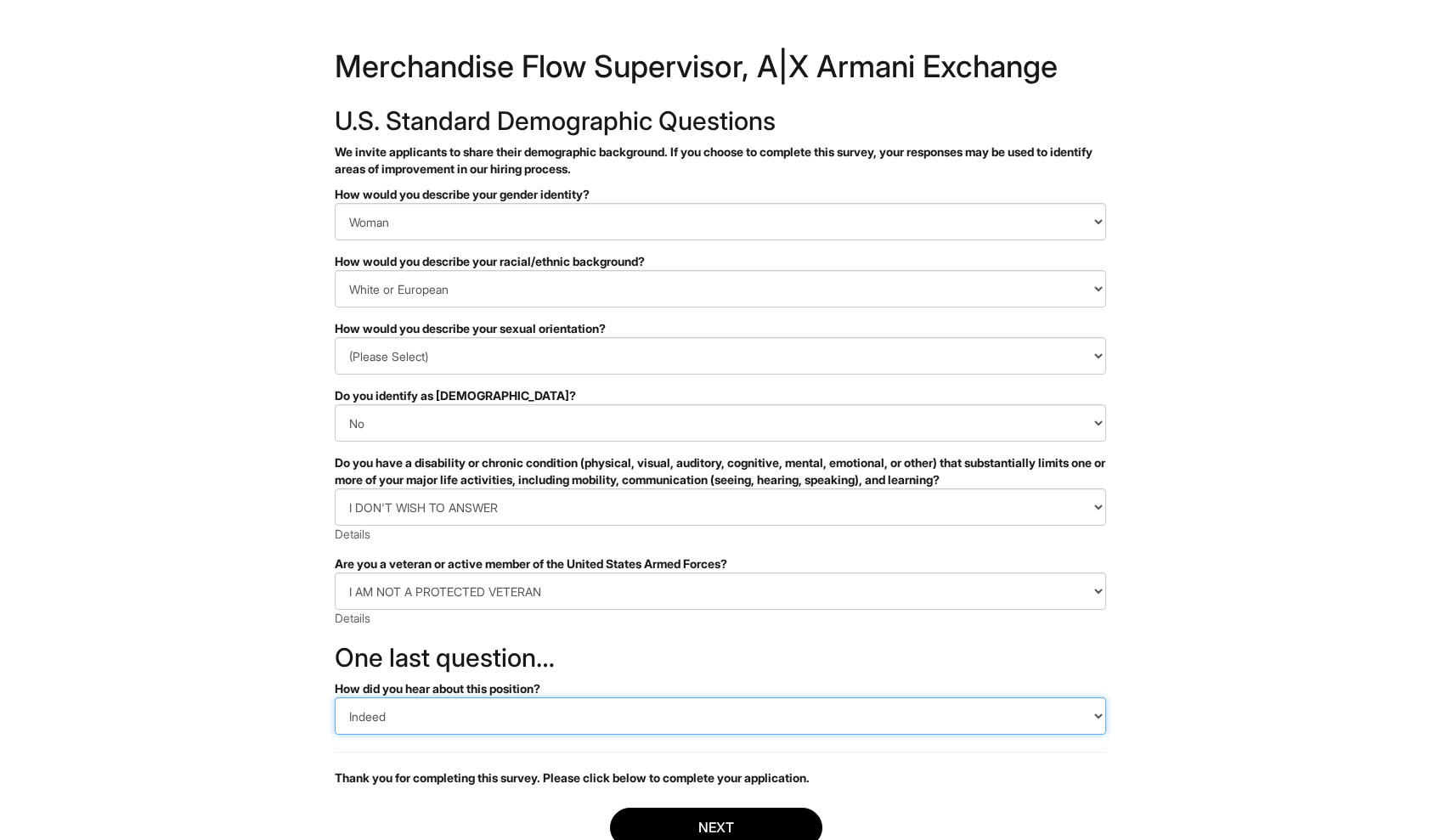
select select "Other"
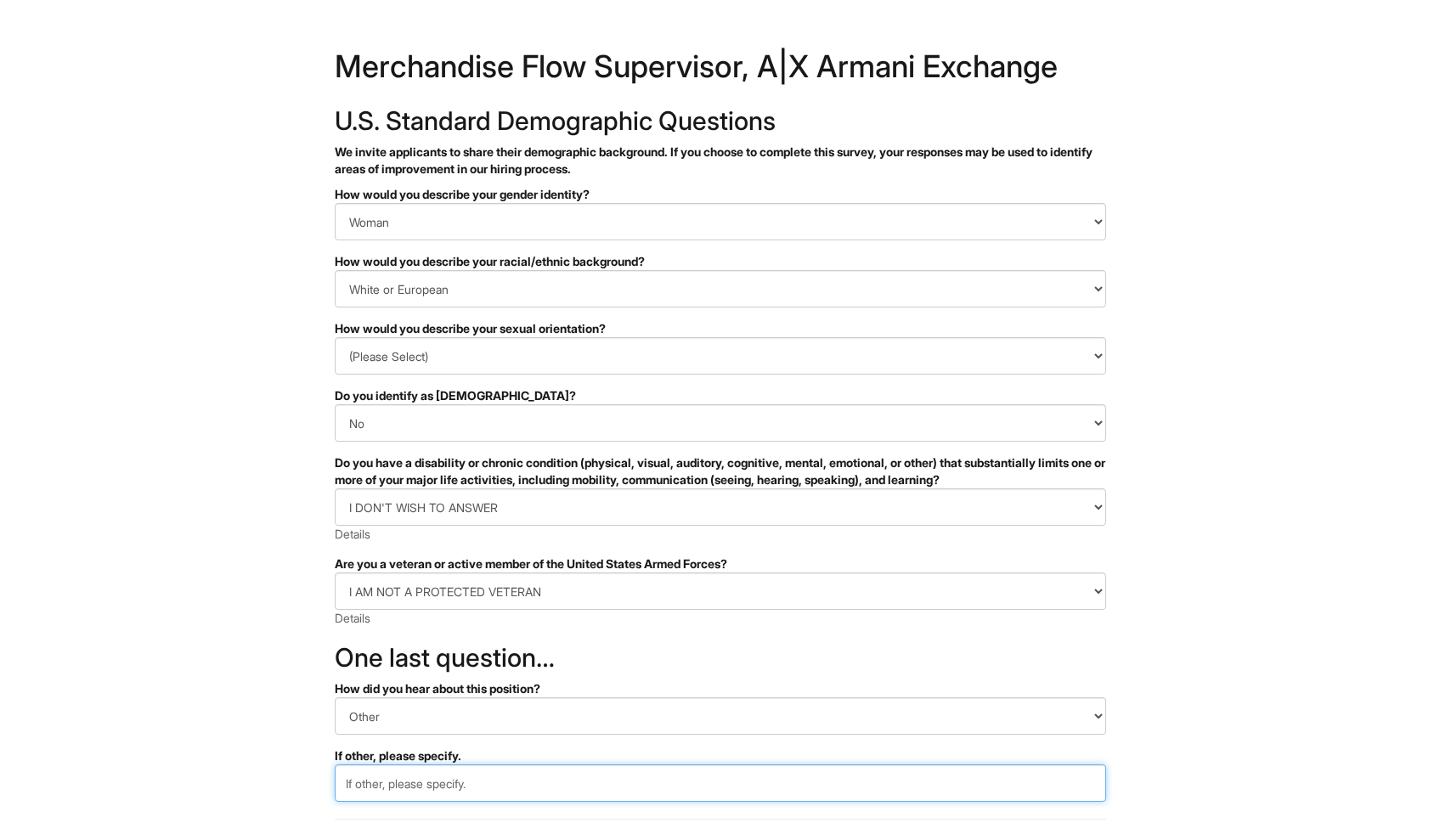
click at [732, 782] on input "text" at bounding box center [720, 783] width 771 height 37
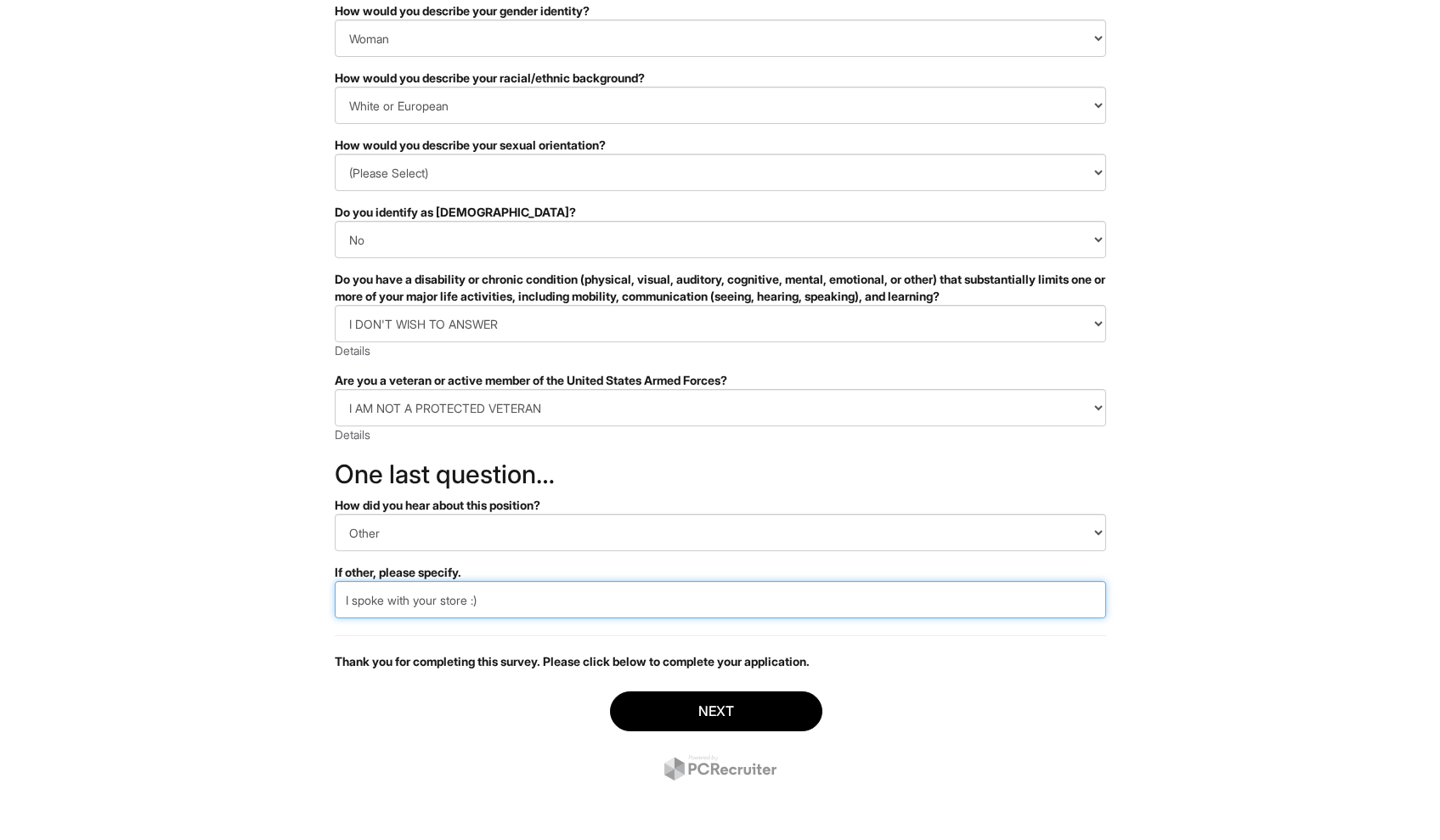
type input "I spoke with your store :)"
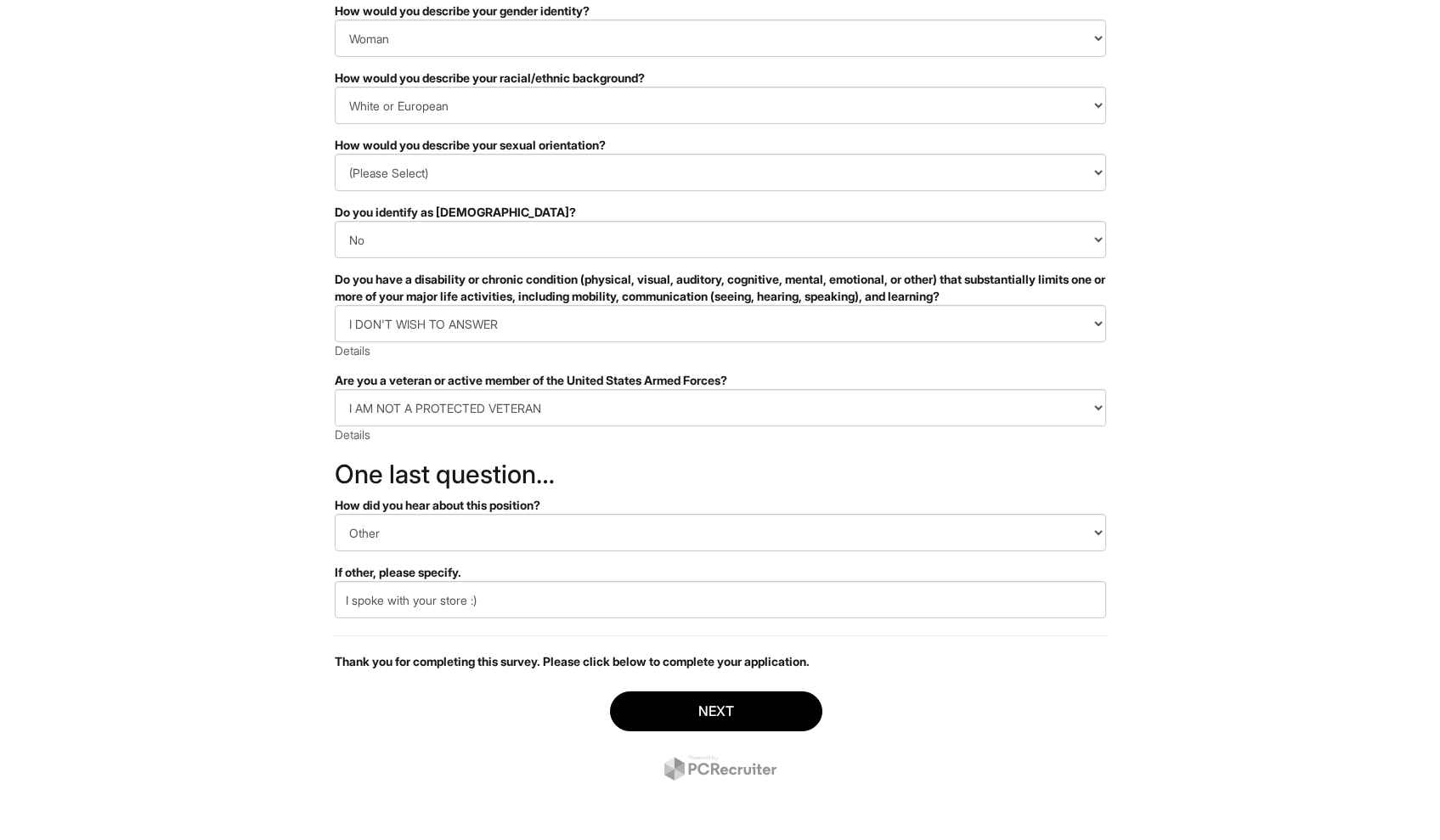
click at [676, 694] on button "Next" at bounding box center [715, 712] width 212 height 40
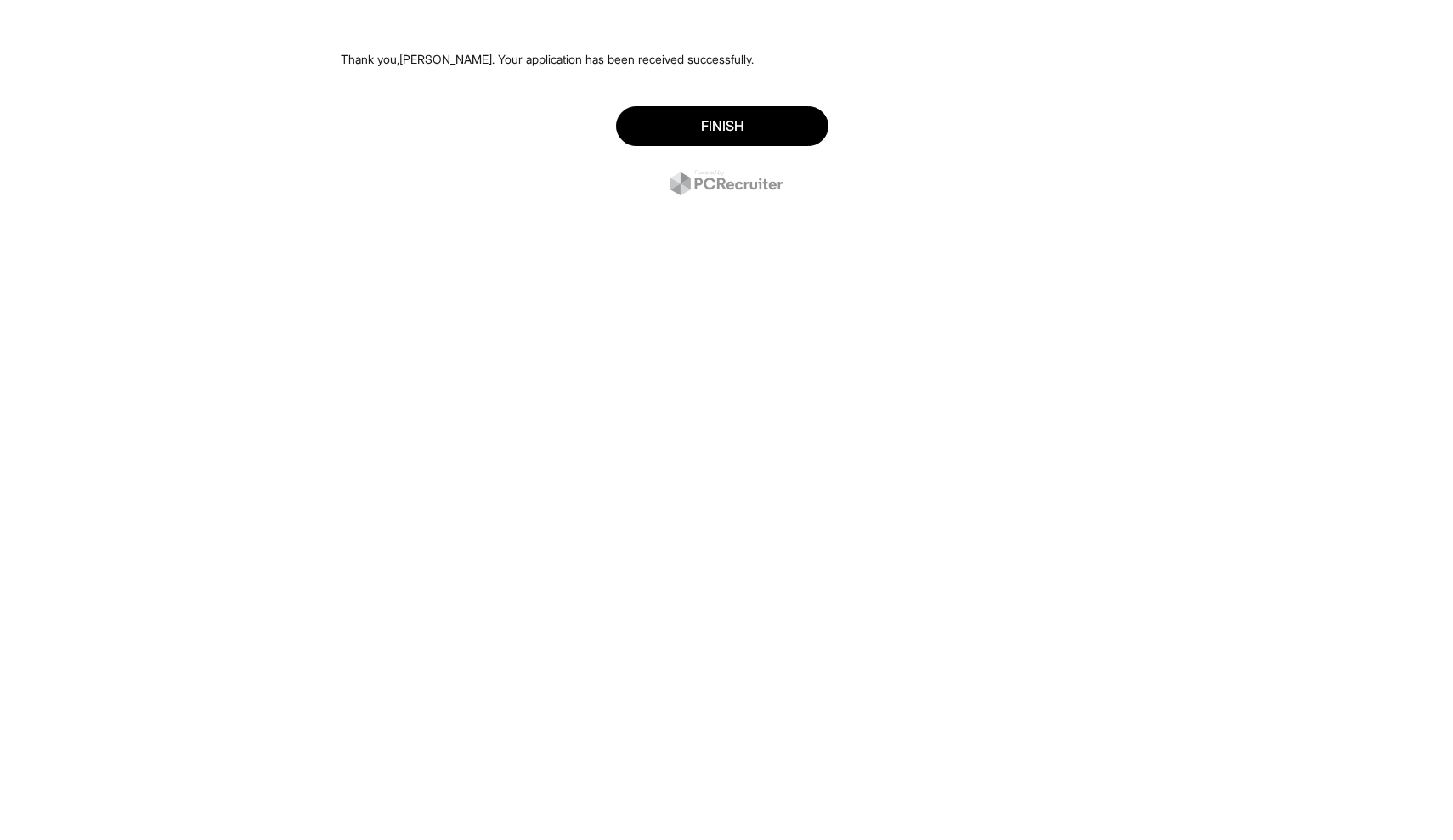
click at [683, 134] on button "Finish" at bounding box center [722, 127] width 212 height 40
